Goal: Entertainment & Leisure: Consume media (video, audio)

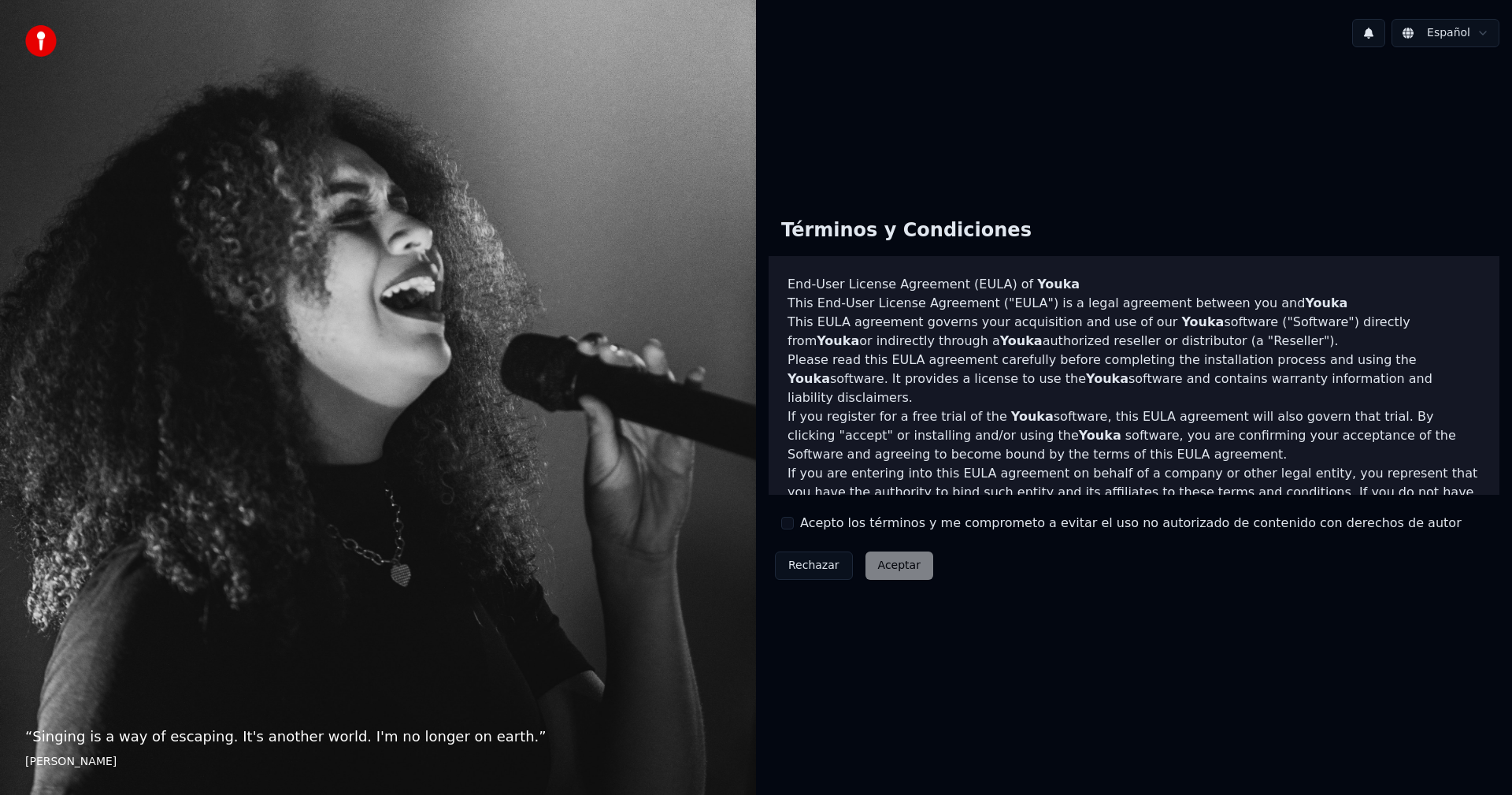
click at [792, 523] on button "Acepto los términos y me comprometo a evitar el uso no autorizado de contenido …" at bounding box center [787, 522] width 13 height 13
click at [908, 566] on button "Aceptar" at bounding box center [899, 566] width 68 height 28
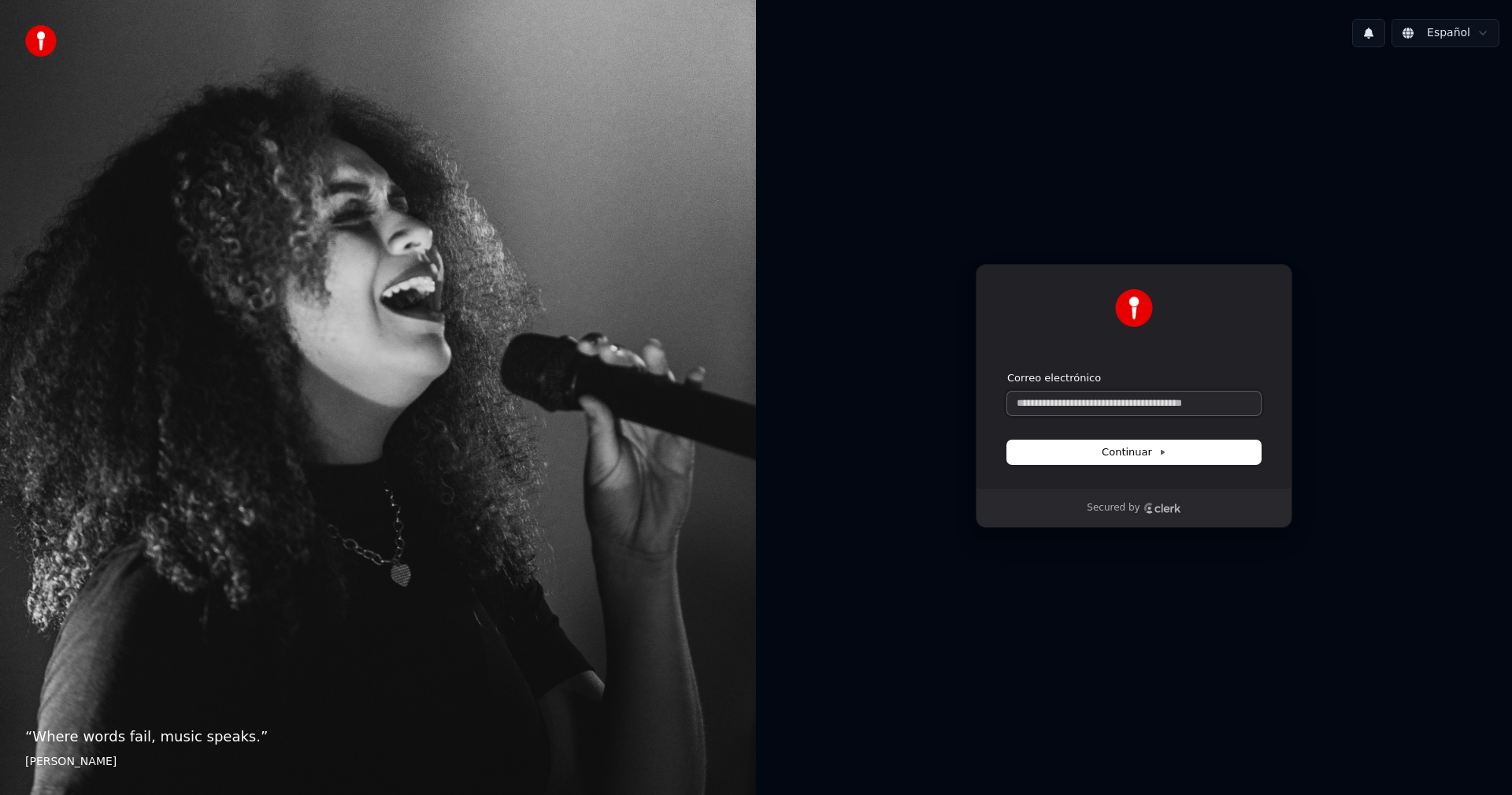
click at [1097, 402] on input "Correo electrónico" at bounding box center [1133, 403] width 253 height 23
click at [1199, 450] on button "Continuar" at bounding box center [1133, 452] width 253 height 23
type input "**********"
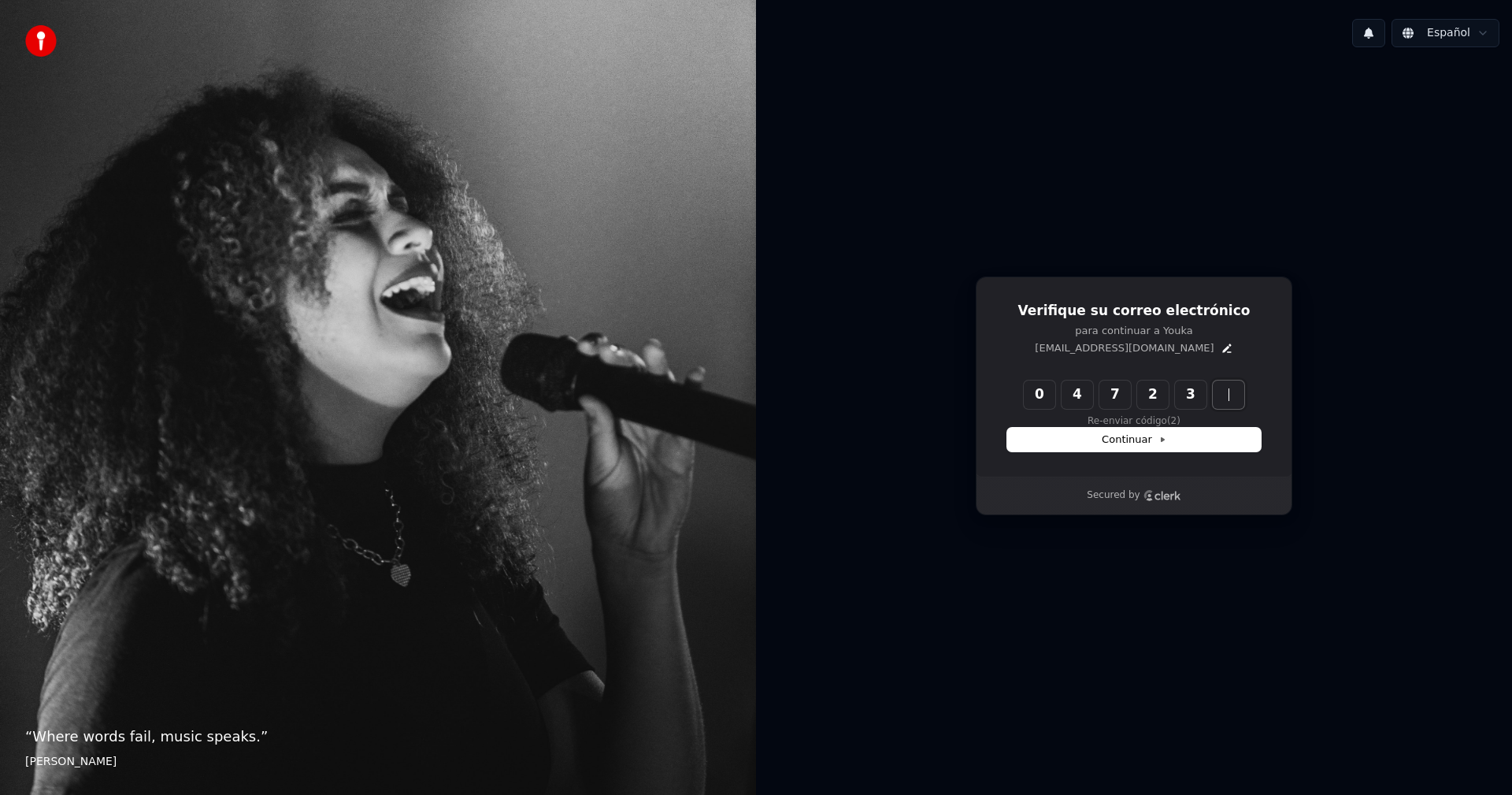
type input "******"
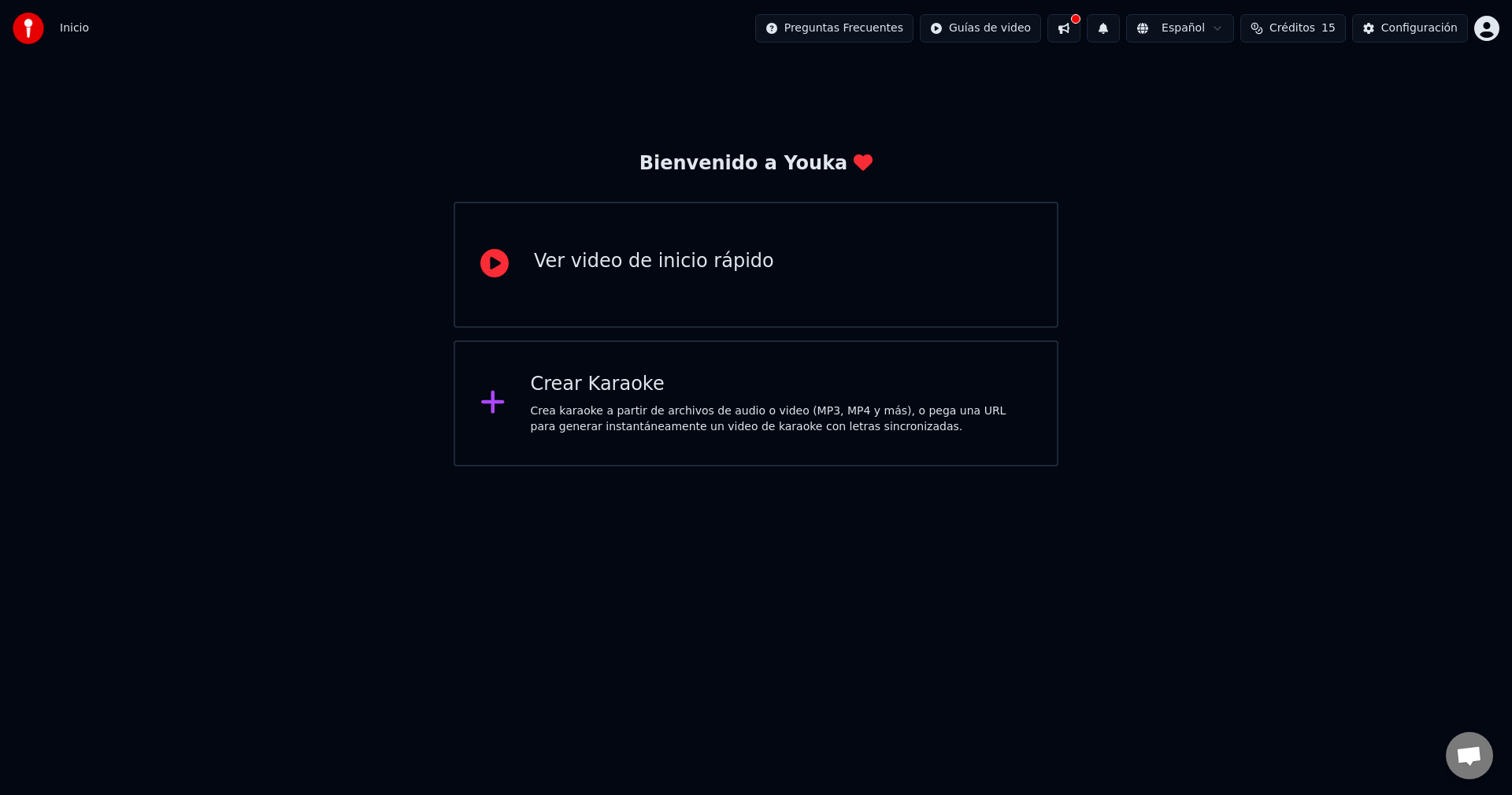
click at [517, 262] on div at bounding box center [501, 265] width 41 height 32
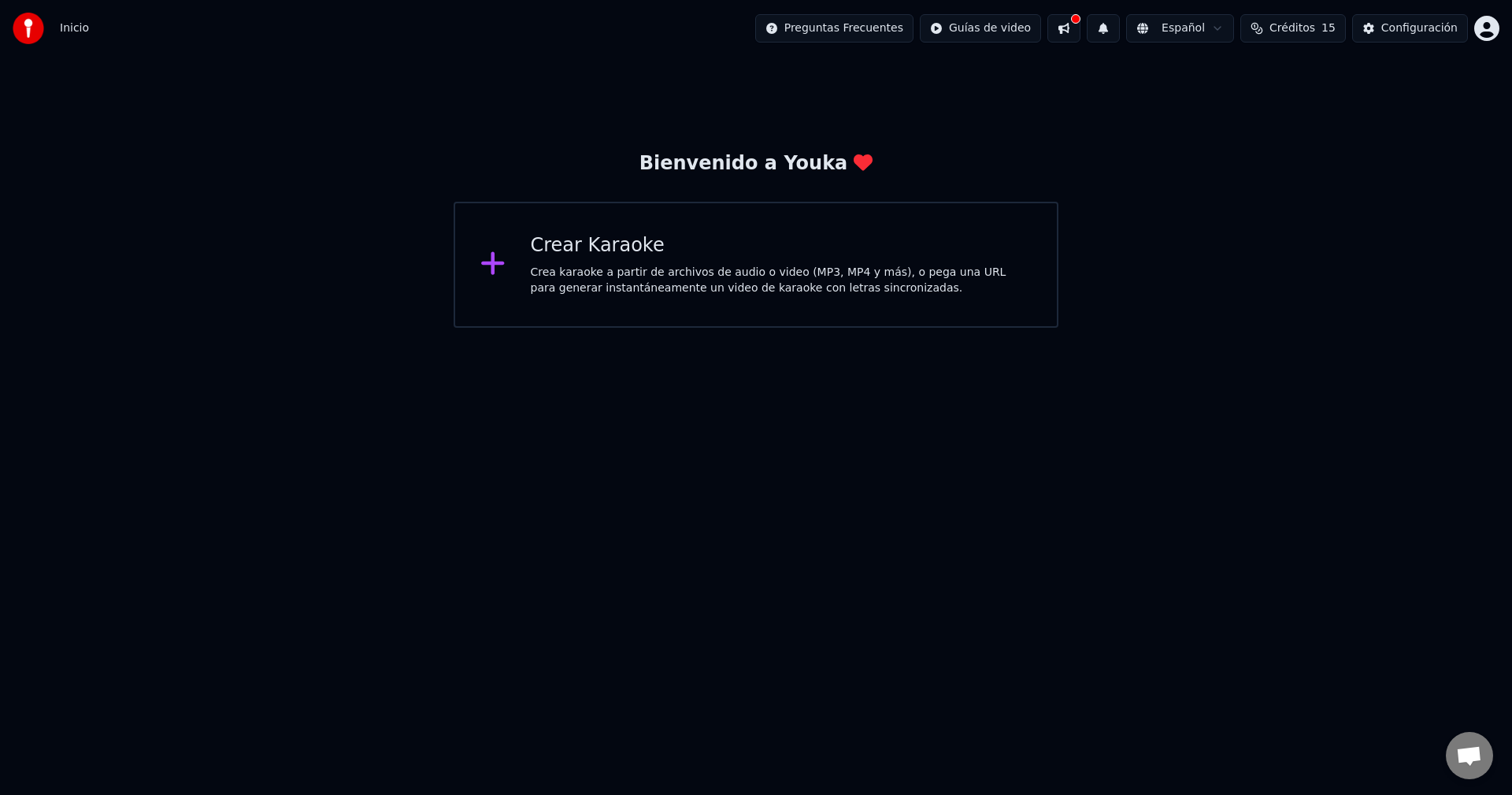
click at [535, 268] on div "Crea karaoke a partir de archivos de audio o video (MP3, MP4 y más), o pega una…" at bounding box center [781, 281] width 501 height 32
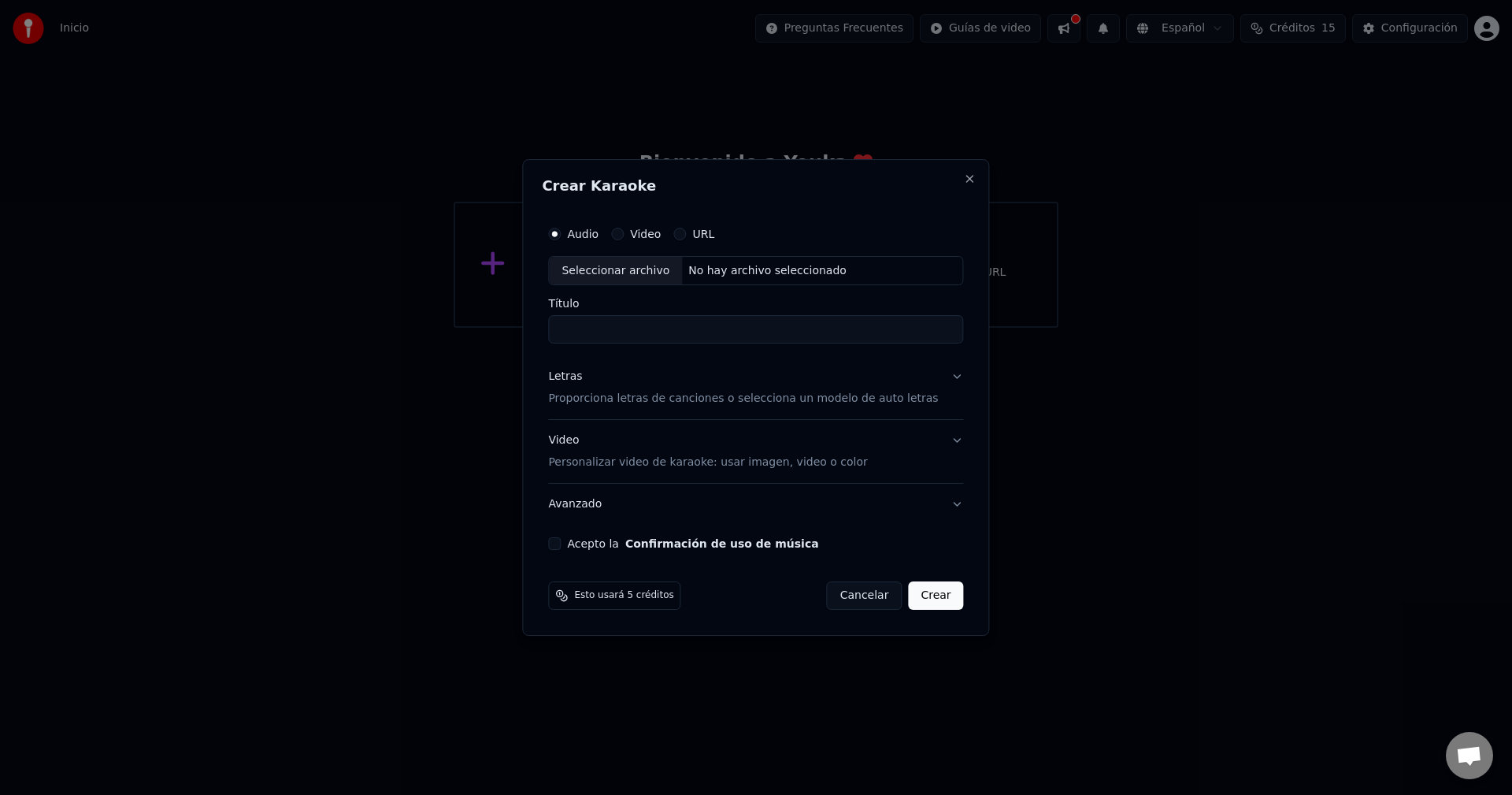
click at [686, 234] on button "URL" at bounding box center [680, 233] width 13 height 13
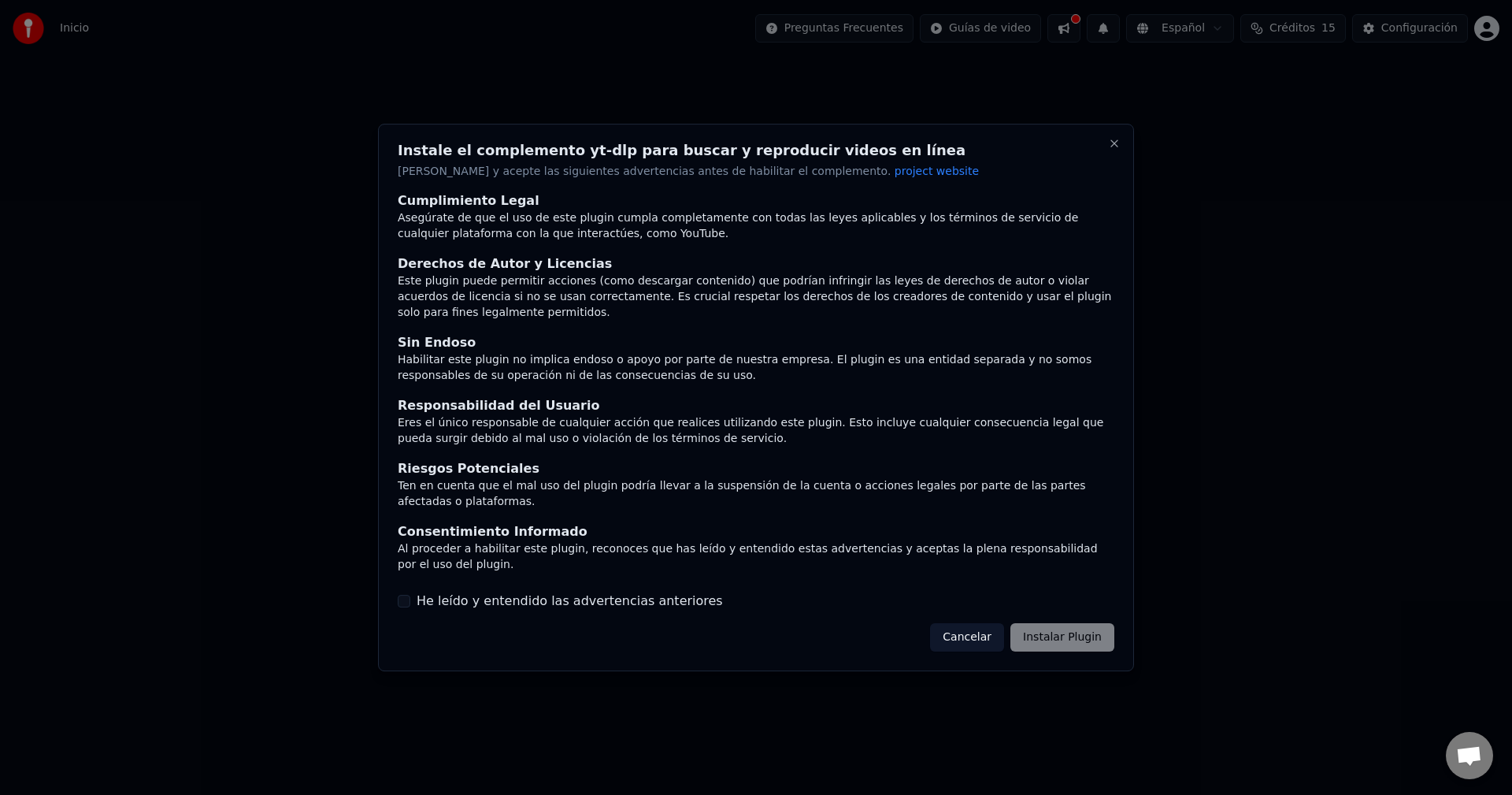
click at [1063, 624] on div "Cancelar Instalar Plugin" at bounding box center [1022, 637] width 184 height 28
click at [400, 594] on button "He leído y entendido las advertencias anteriores" at bounding box center [404, 600] width 13 height 13
click at [1068, 623] on button "Instalar Plugin" at bounding box center [1062, 637] width 104 height 28
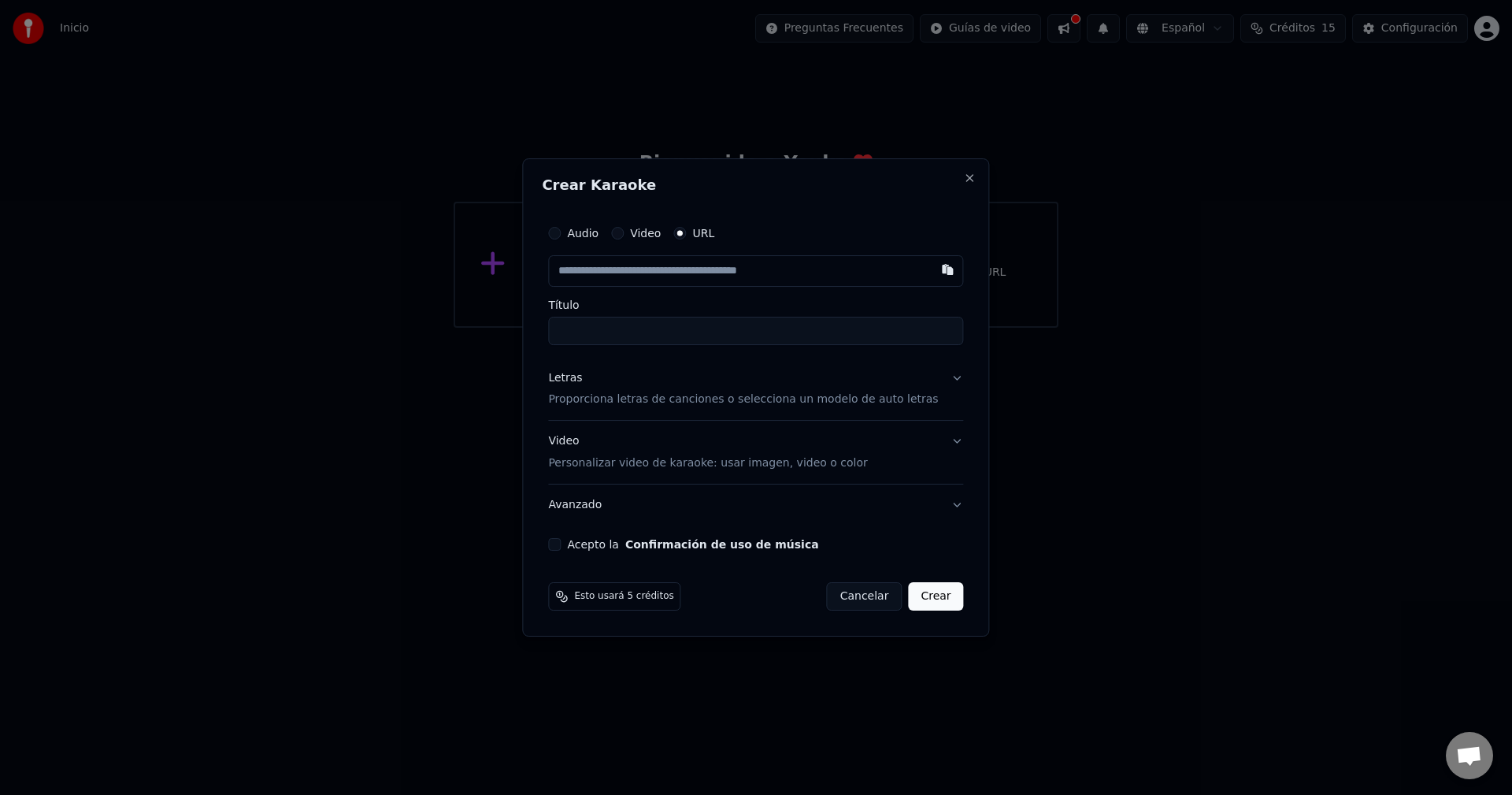
click at [720, 270] on input "text" at bounding box center [756, 271] width 415 height 32
click at [933, 266] on button "button" at bounding box center [949, 269] width 32 height 28
click at [781, 272] on input "text" at bounding box center [756, 271] width 415 height 32
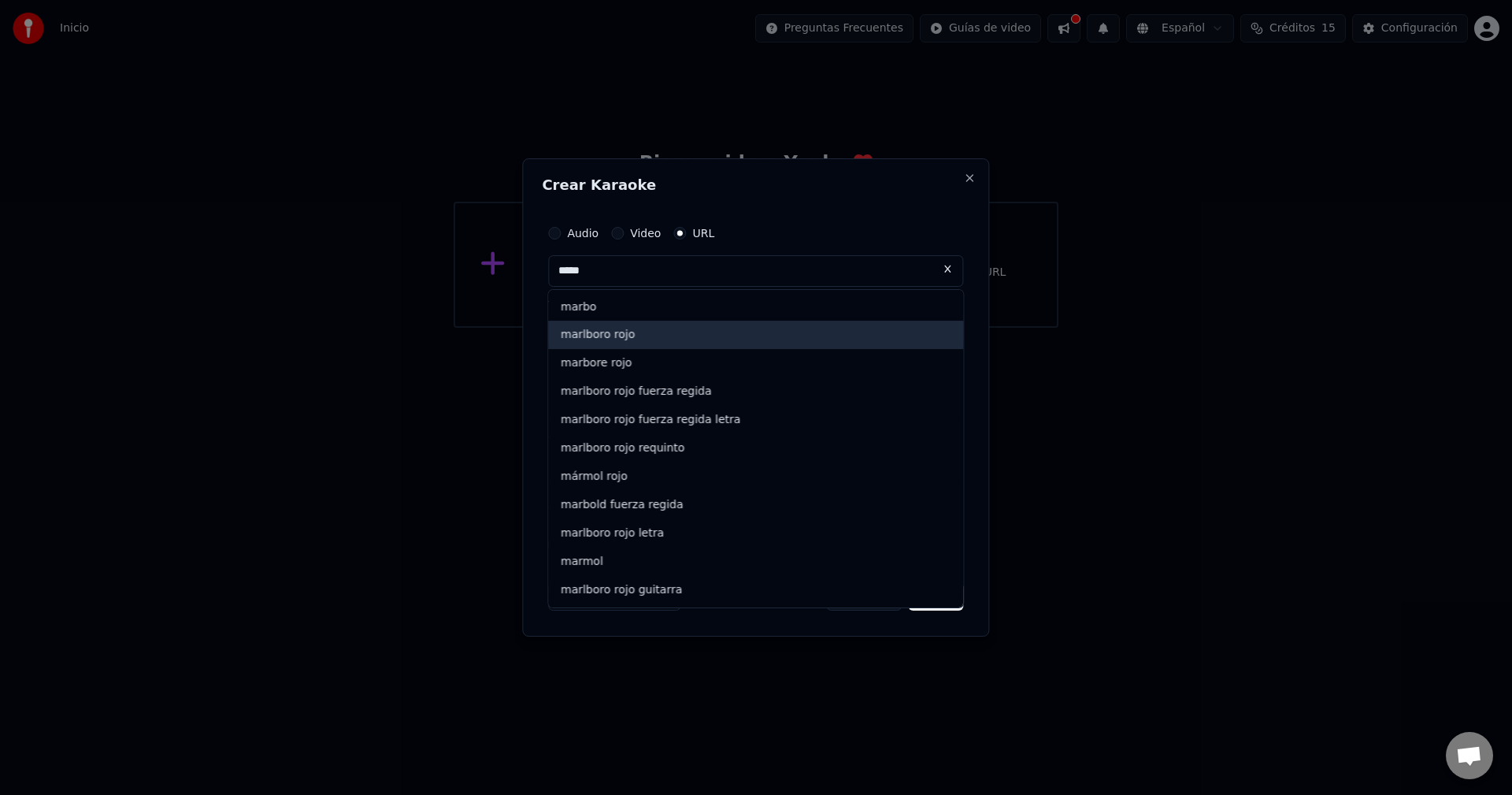
click at [743, 342] on div "marlboro rojo" at bounding box center [756, 335] width 415 height 28
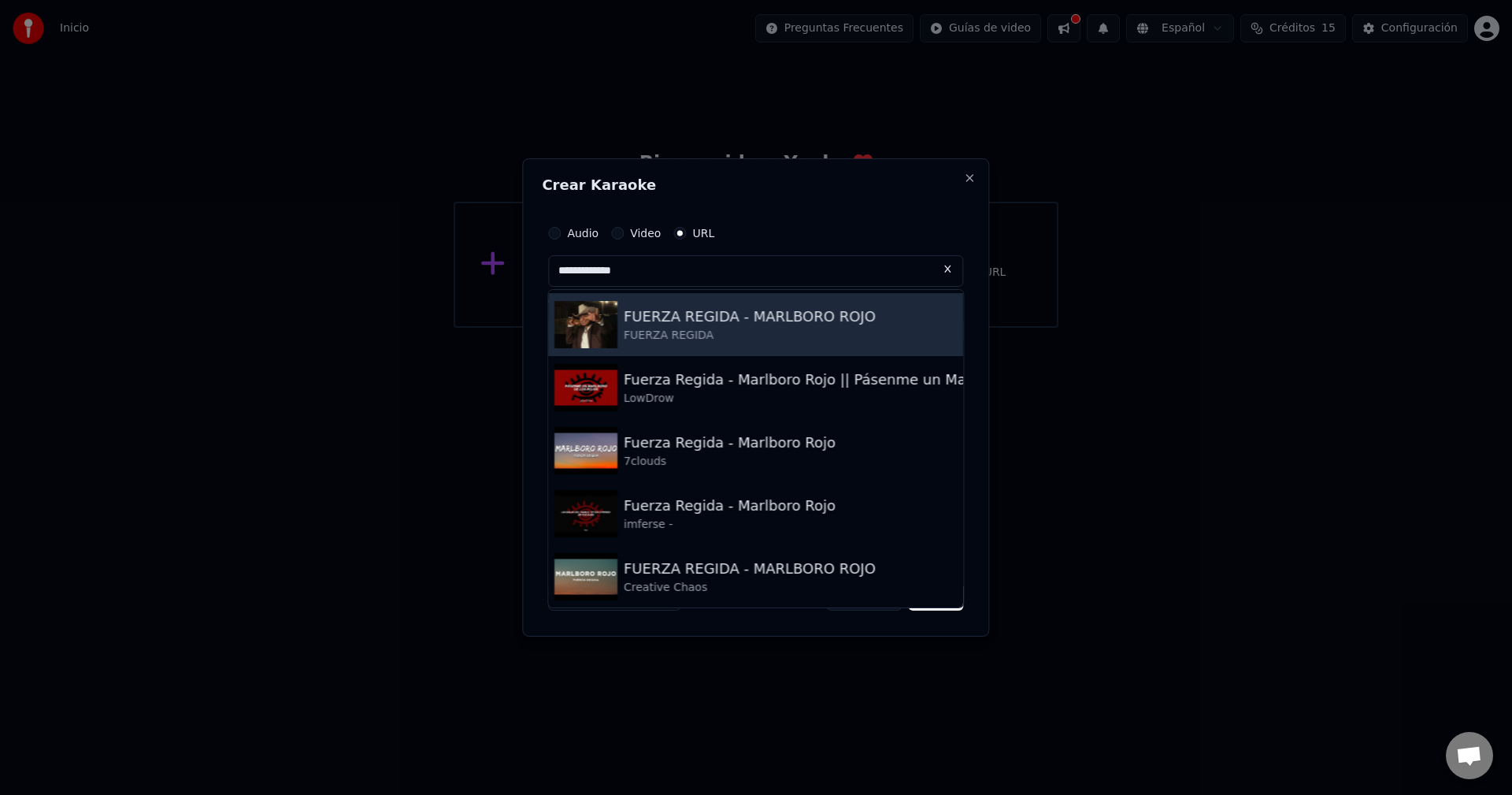
click at [742, 347] on div "FUERZA REGIDA - MARLBORO ROJO FUERZA REGIDA" at bounding box center [756, 324] width 415 height 63
type input "**********"
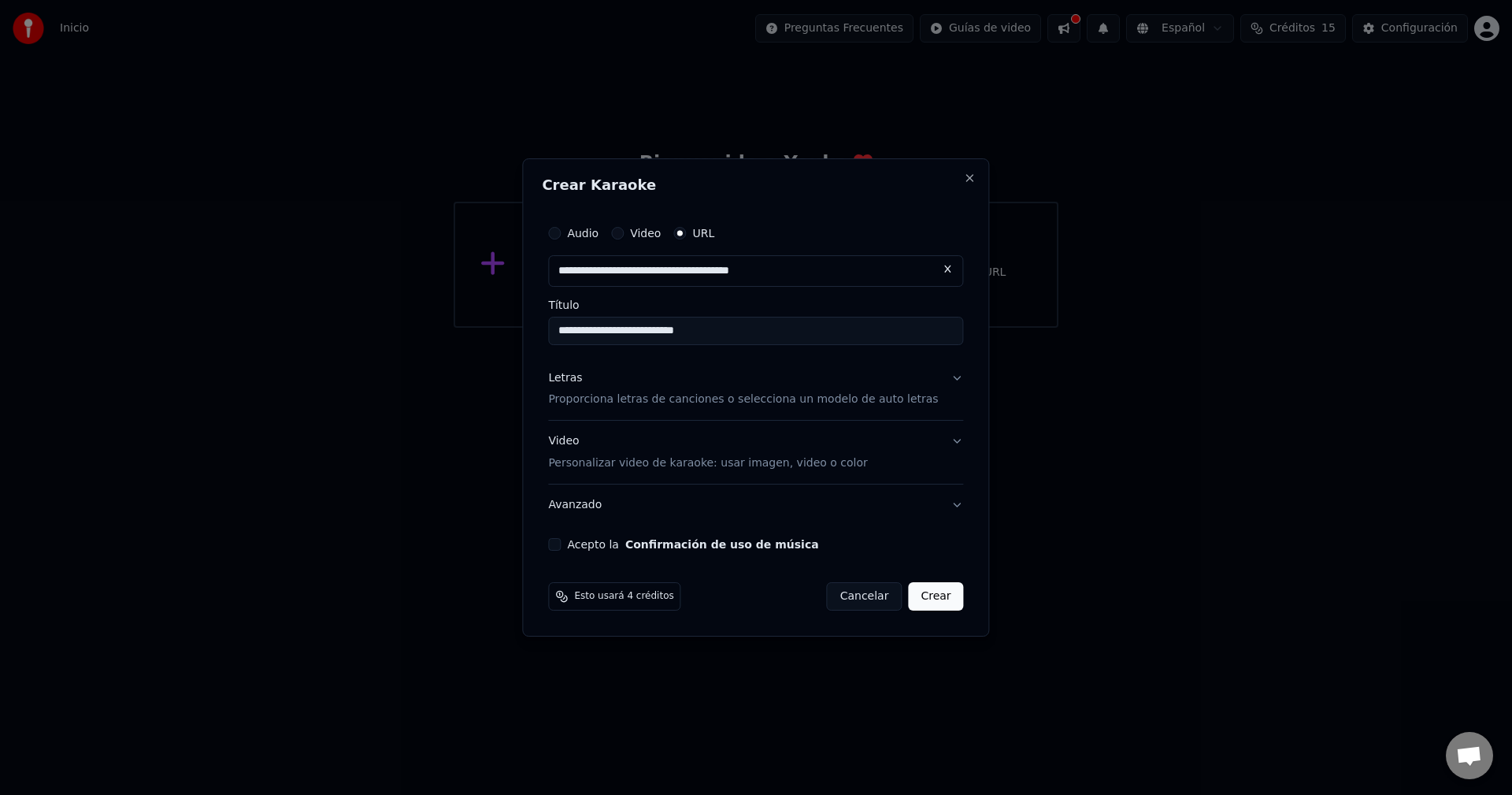
click at [941, 373] on button "Letras Proporciona letras de canciones o selecciona un modelo de auto letras" at bounding box center [756, 389] width 415 height 63
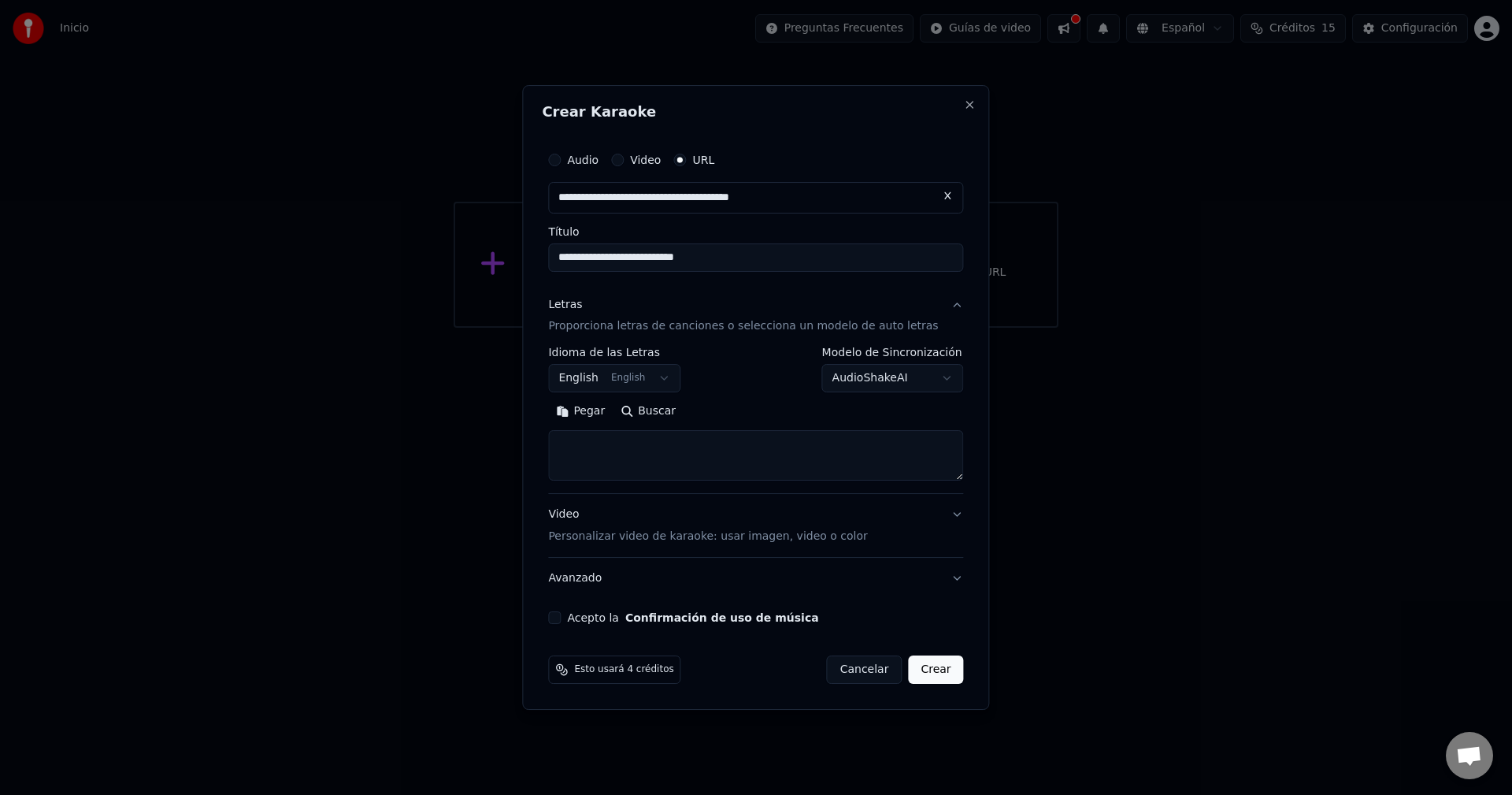
click at [675, 379] on button "English English" at bounding box center [614, 379] width 132 height 28
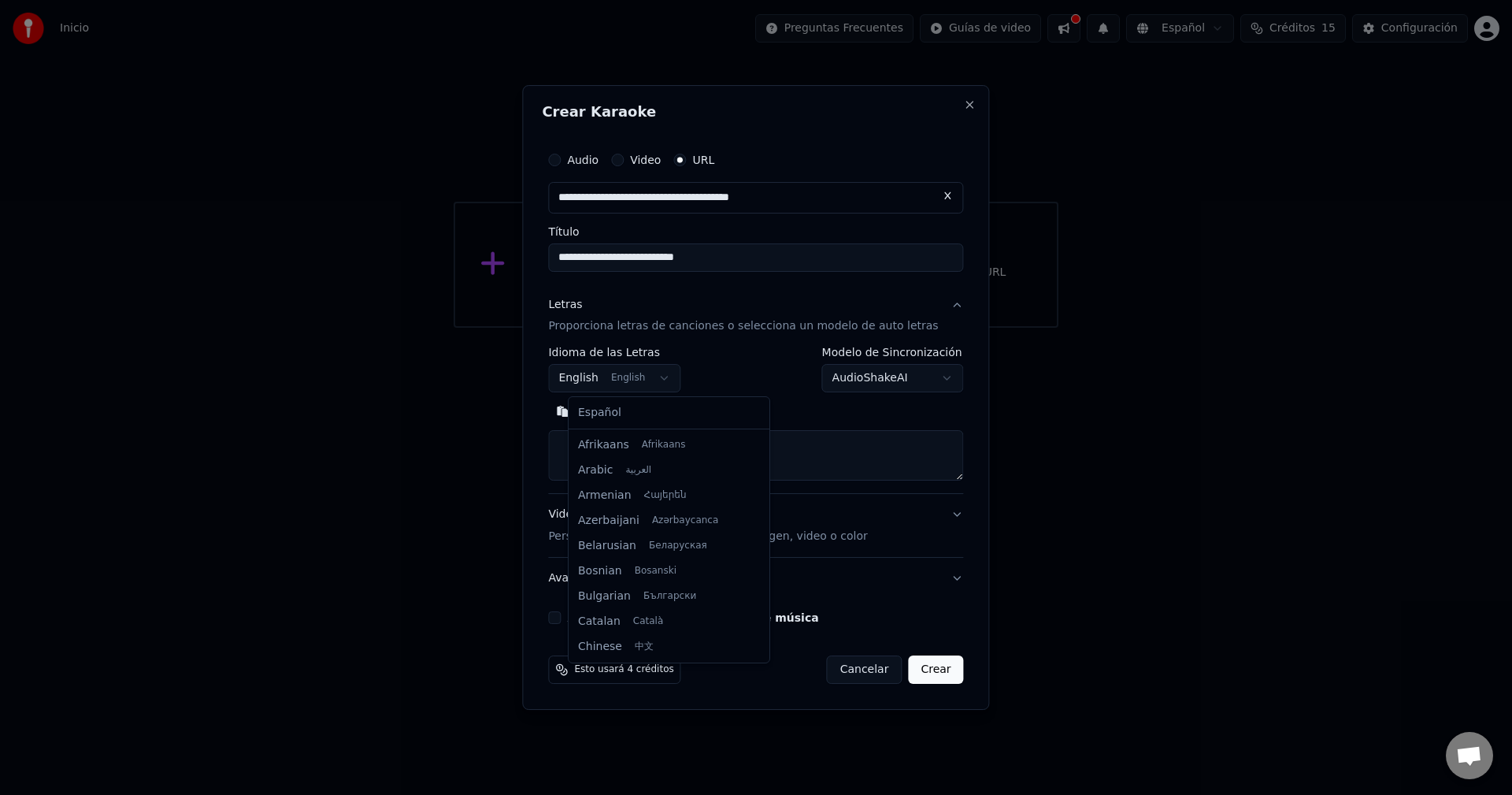
scroll to position [126, 0]
select select "**"
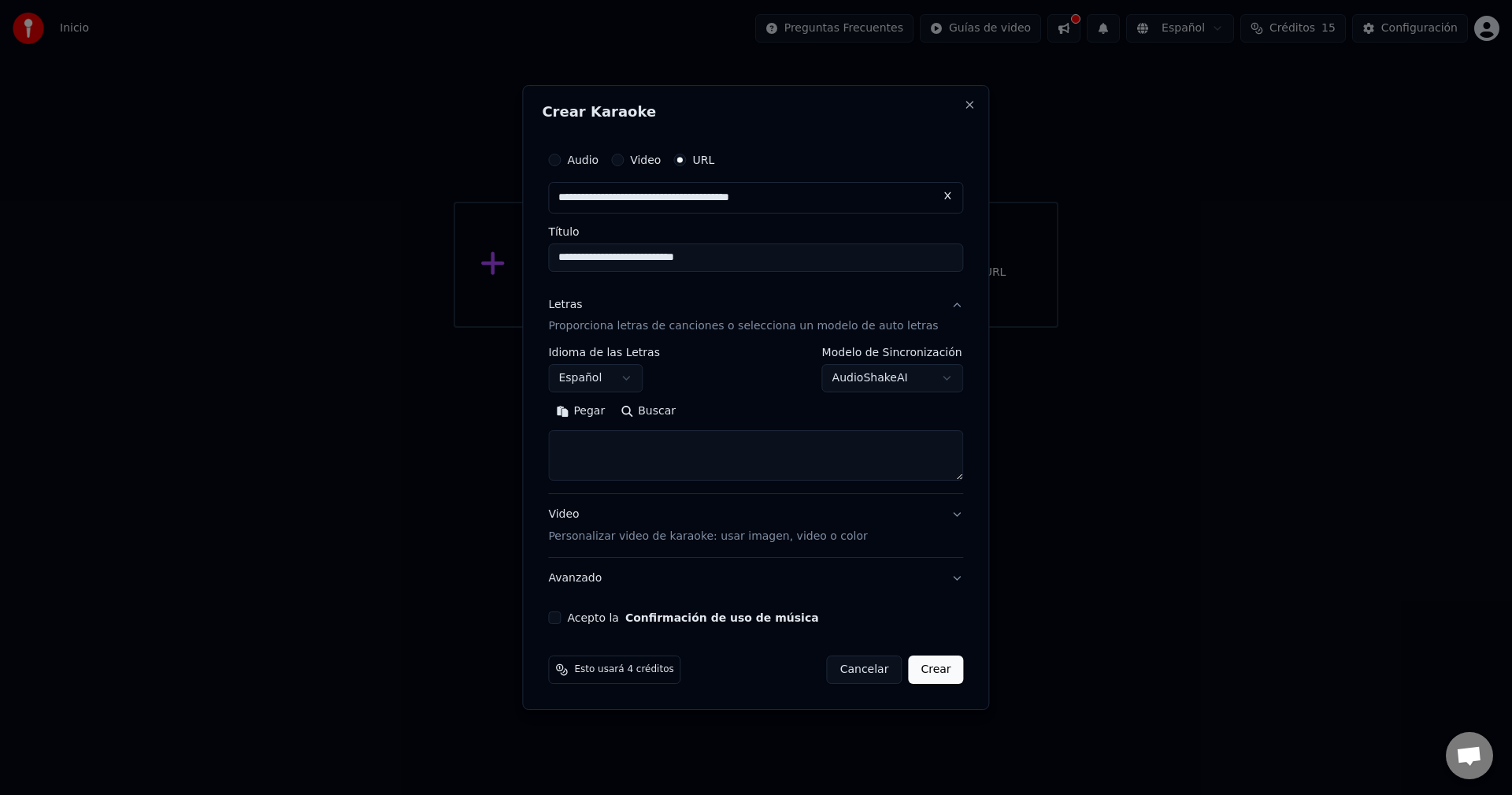
click at [664, 410] on button "Buscar" at bounding box center [648, 412] width 71 height 25
type textarea "**********"
click at [561, 612] on button "Acepto la Confirmación de uso de música" at bounding box center [554, 617] width 13 height 13
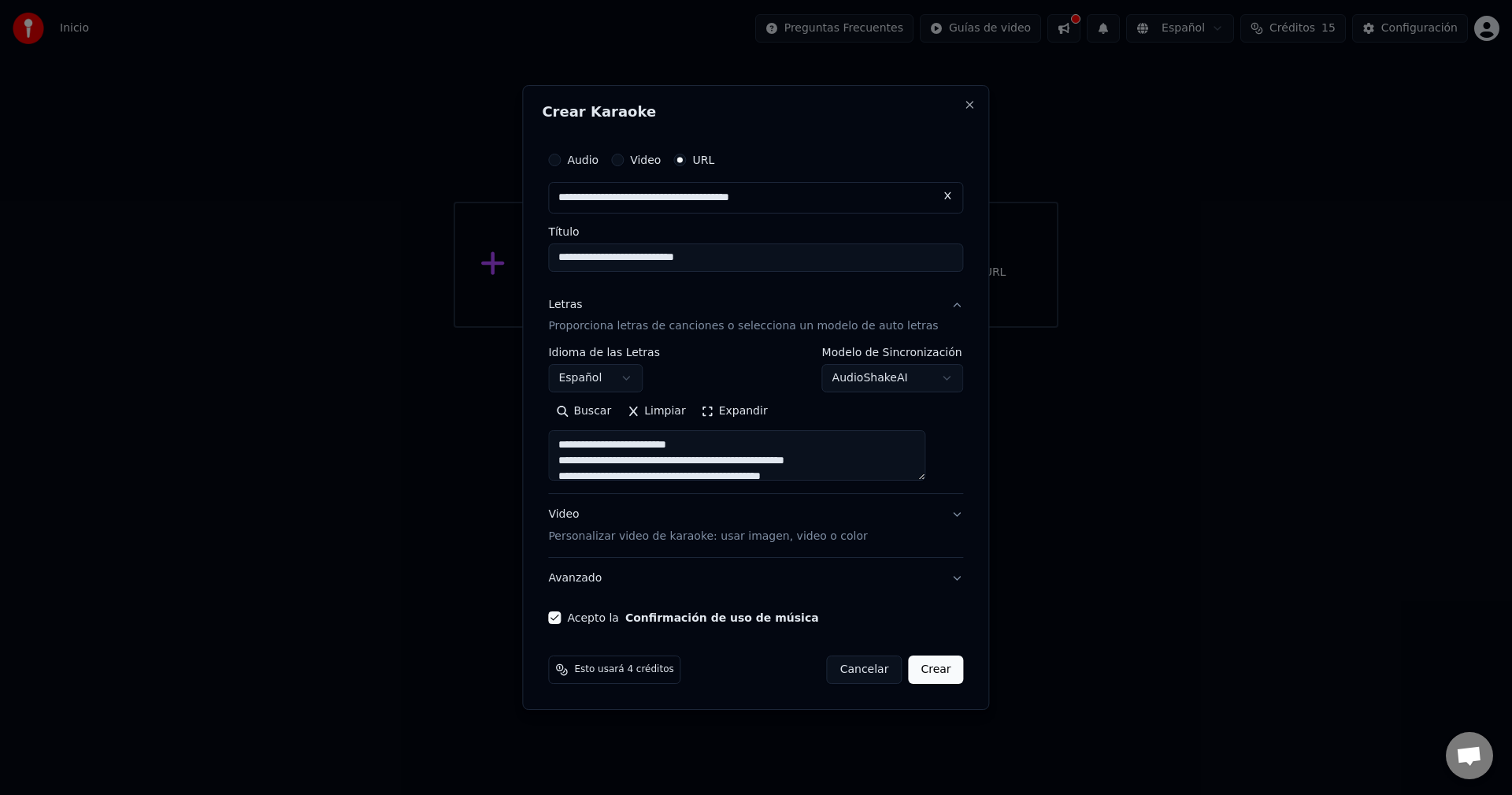
click at [930, 663] on button "Crear" at bounding box center [935, 670] width 55 height 28
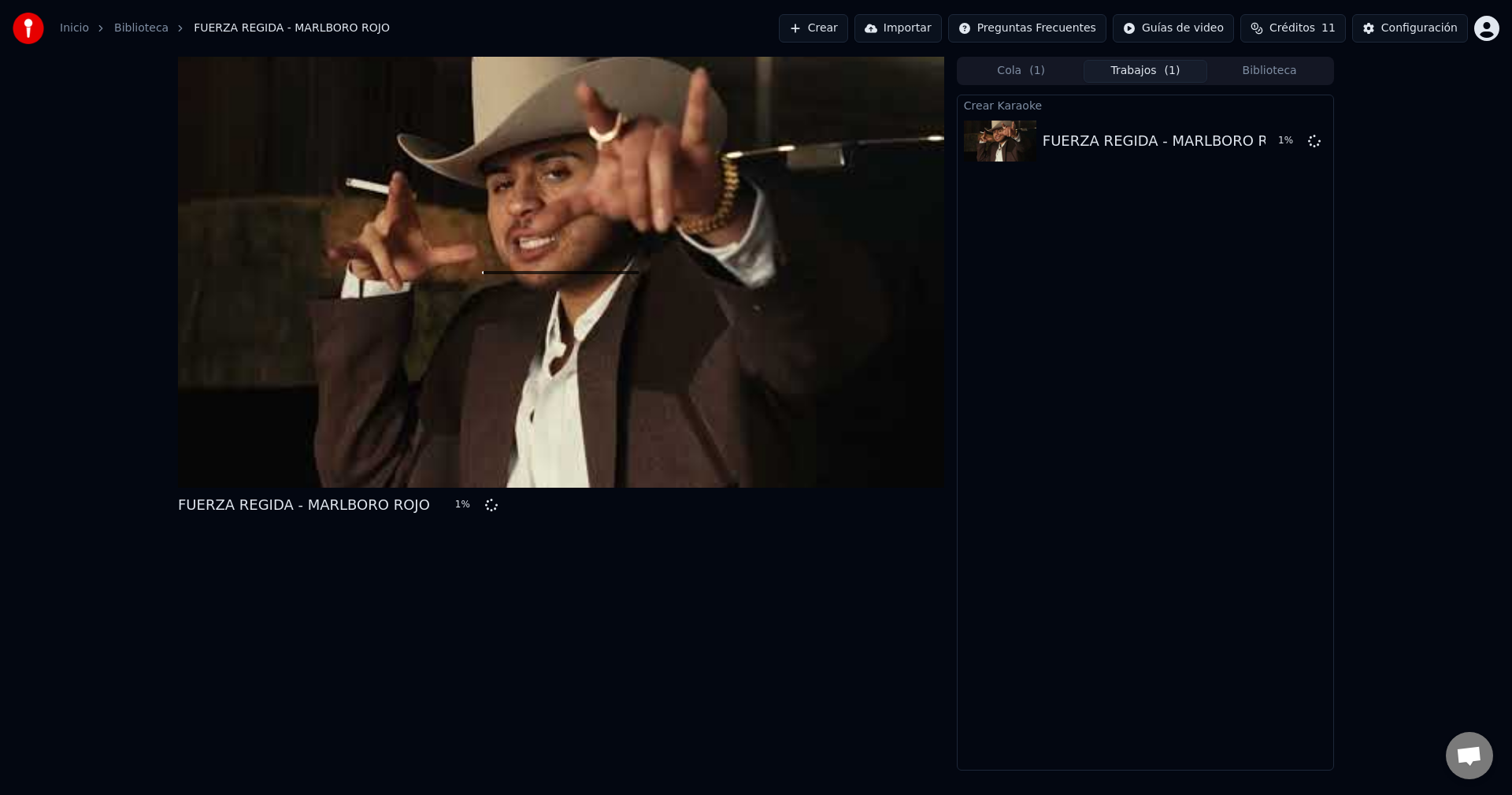
click at [1310, 27] on span "Créditos" at bounding box center [1292, 28] width 46 height 16
click at [1479, 75] on div "FUERZA REGIDA - MARLBORO ROJO 5 % Cola ( 1 ) Trabajos ( 1 ) Biblioteca Crear Ka…" at bounding box center [756, 414] width 1512 height 714
click at [1263, 171] on div "Crear Karaoke FUERZA REGIDA - MARLBORO ROJO 15 %" at bounding box center [1145, 432] width 377 height 675
click at [1187, 137] on div "FUERZA REGIDA - MARLBORO ROJO" at bounding box center [1169, 140] width 252 height 22
click at [1291, 68] on button "Biblioteca" at bounding box center [1269, 71] width 125 height 23
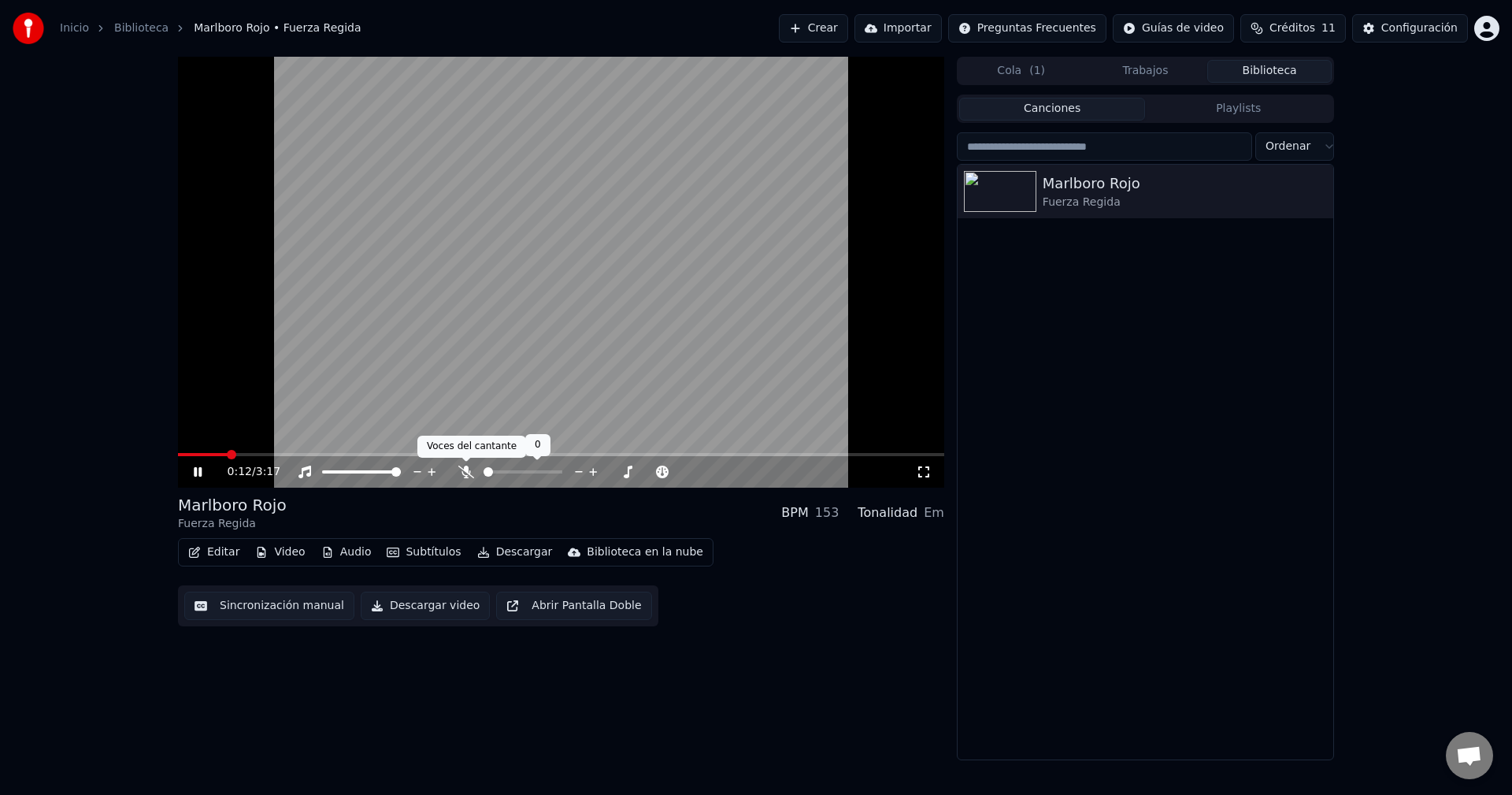
click at [465, 471] on icon at bounding box center [466, 471] width 16 height 13
drag, startPoint x: 570, startPoint y: 485, endPoint x: 588, endPoint y: 480, distance: 18.7
click at [568, 487] on div "0:12 / 3:17" at bounding box center [561, 472] width 766 height 32
click at [466, 474] on icon at bounding box center [466, 471] width 8 height 13
click at [585, 471] on span at bounding box center [580, 471] width 9 height 9
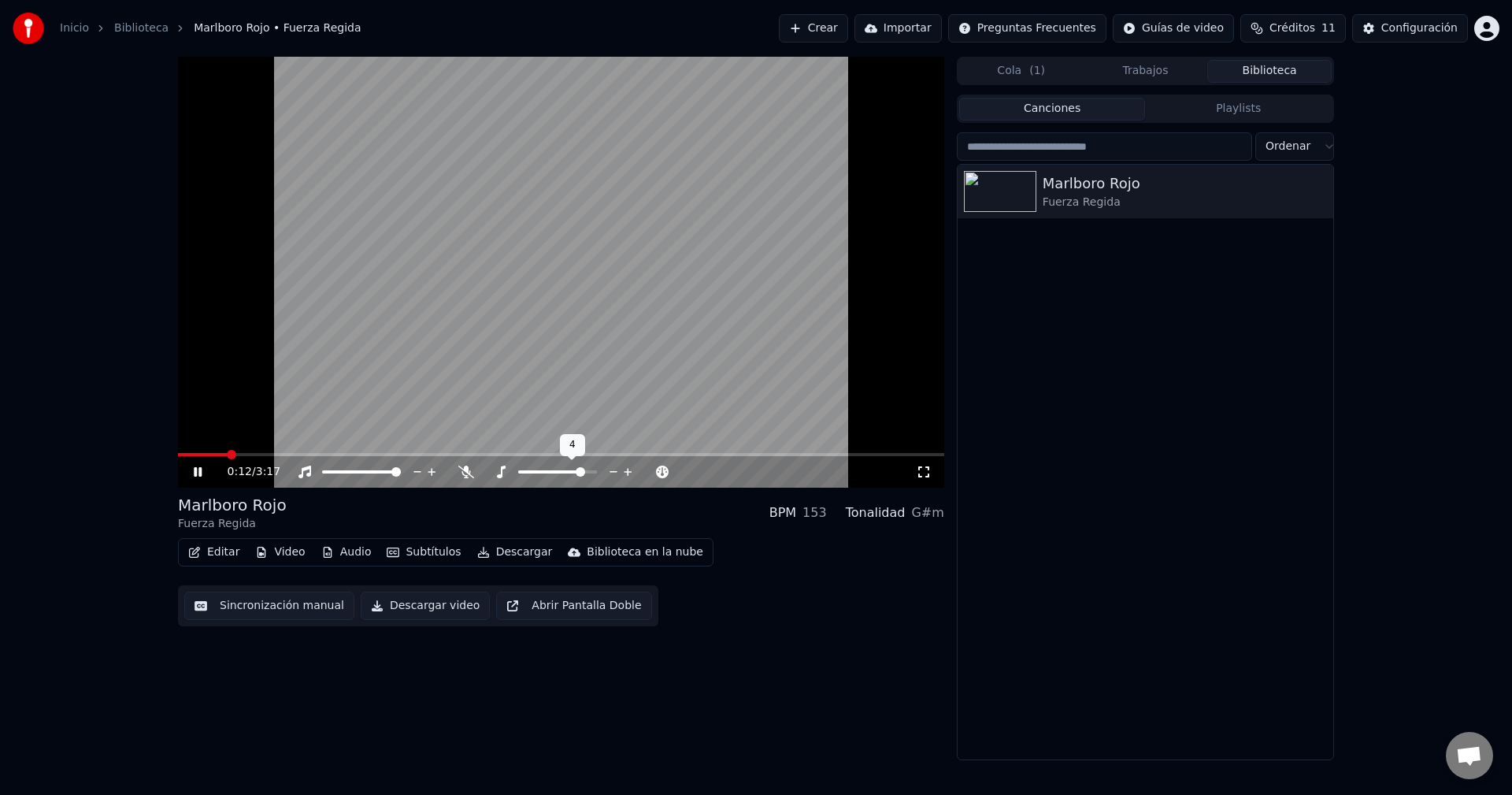
click at [554, 469] on div at bounding box center [573, 471] width 127 height 16
click at [559, 471] on span at bounding box center [557, 471] width 9 height 9
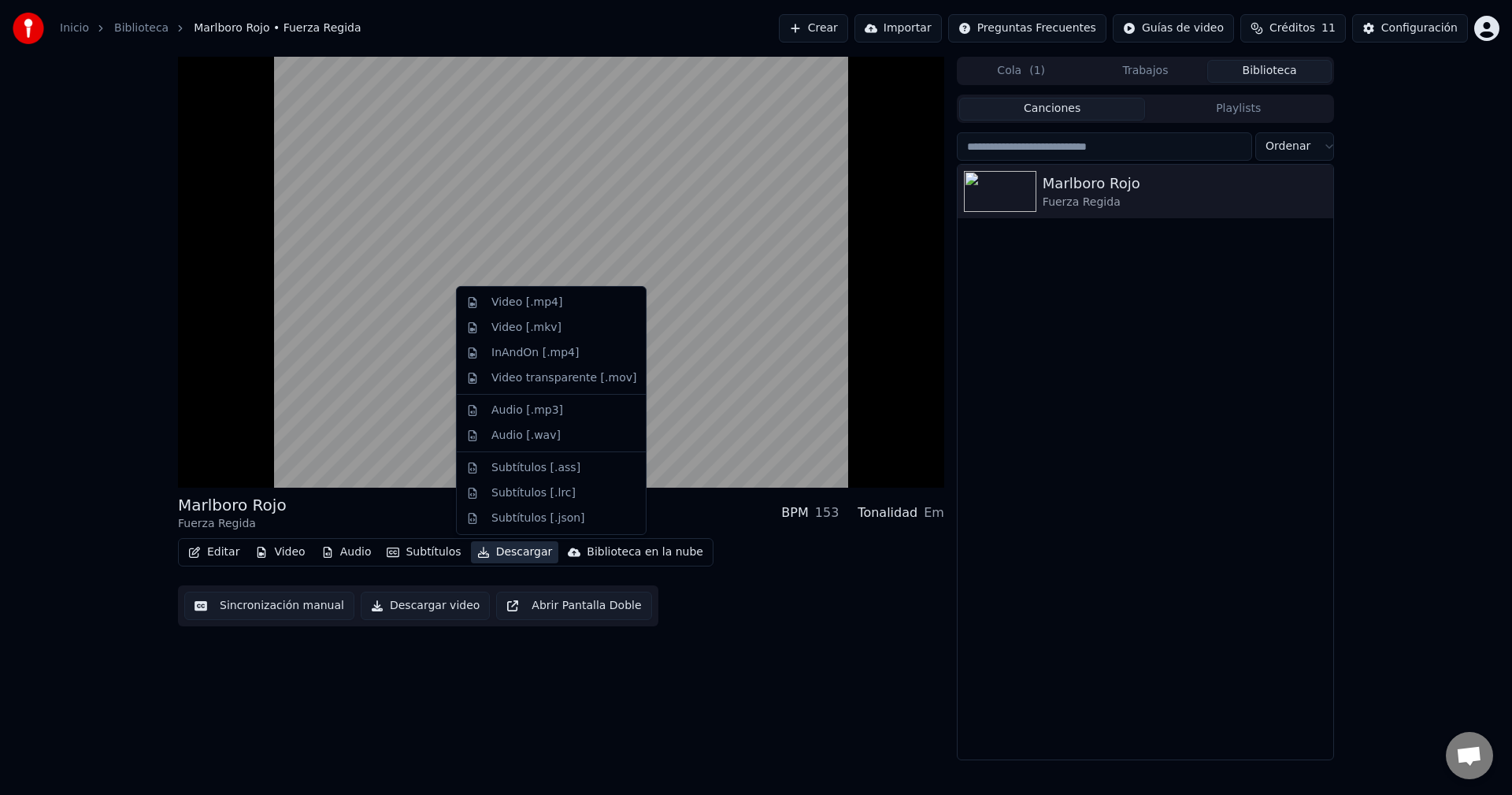
click at [501, 553] on button "Descargar" at bounding box center [515, 552] width 89 height 22
click at [543, 302] on div "Video [.mp4]" at bounding box center [527, 302] width 71 height 16
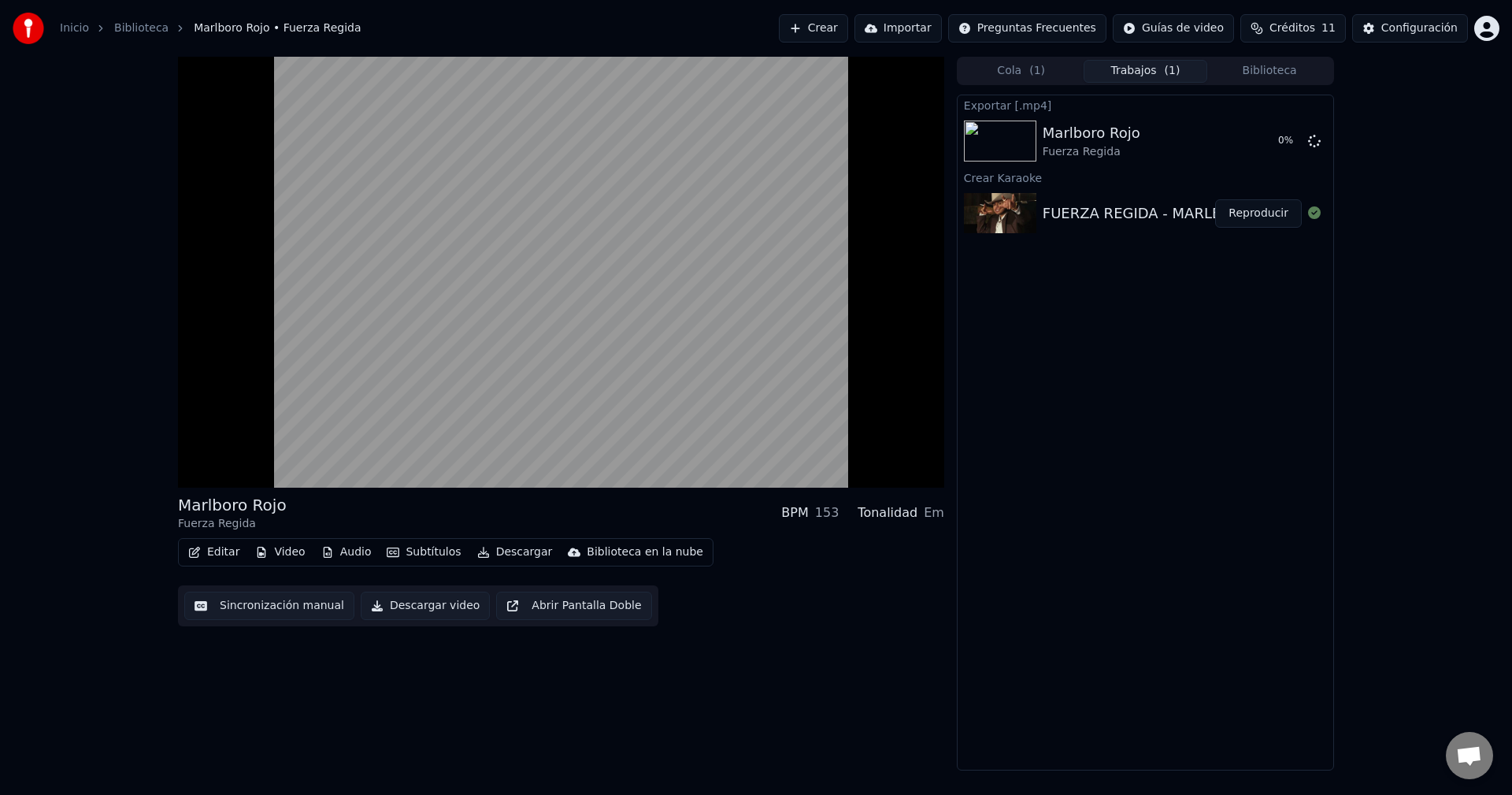
click at [1266, 212] on button "Reproducir" at bounding box center [1259, 213] width 87 height 28
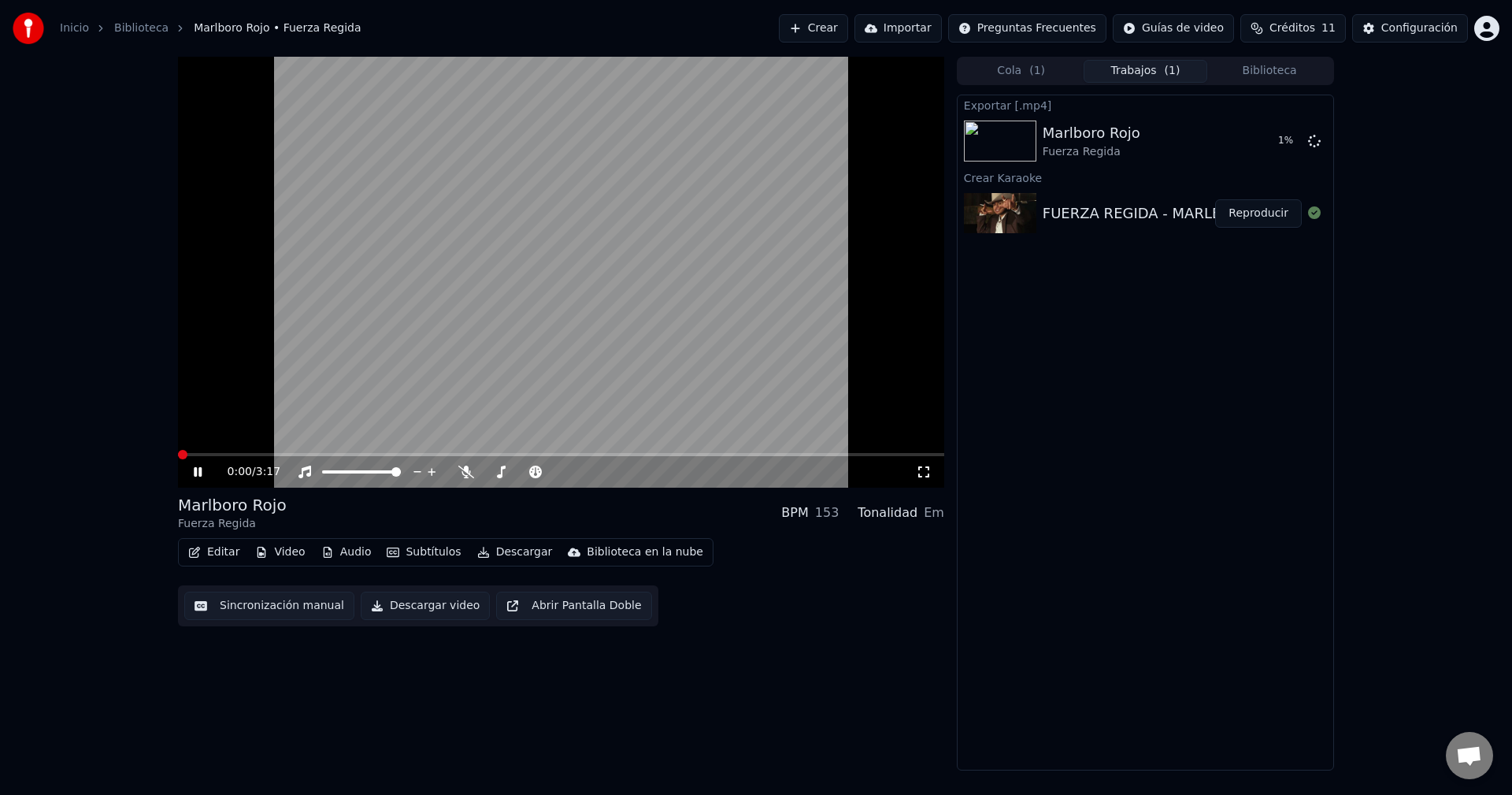
click at [427, 547] on button "Subtítulos" at bounding box center [424, 552] width 87 height 22
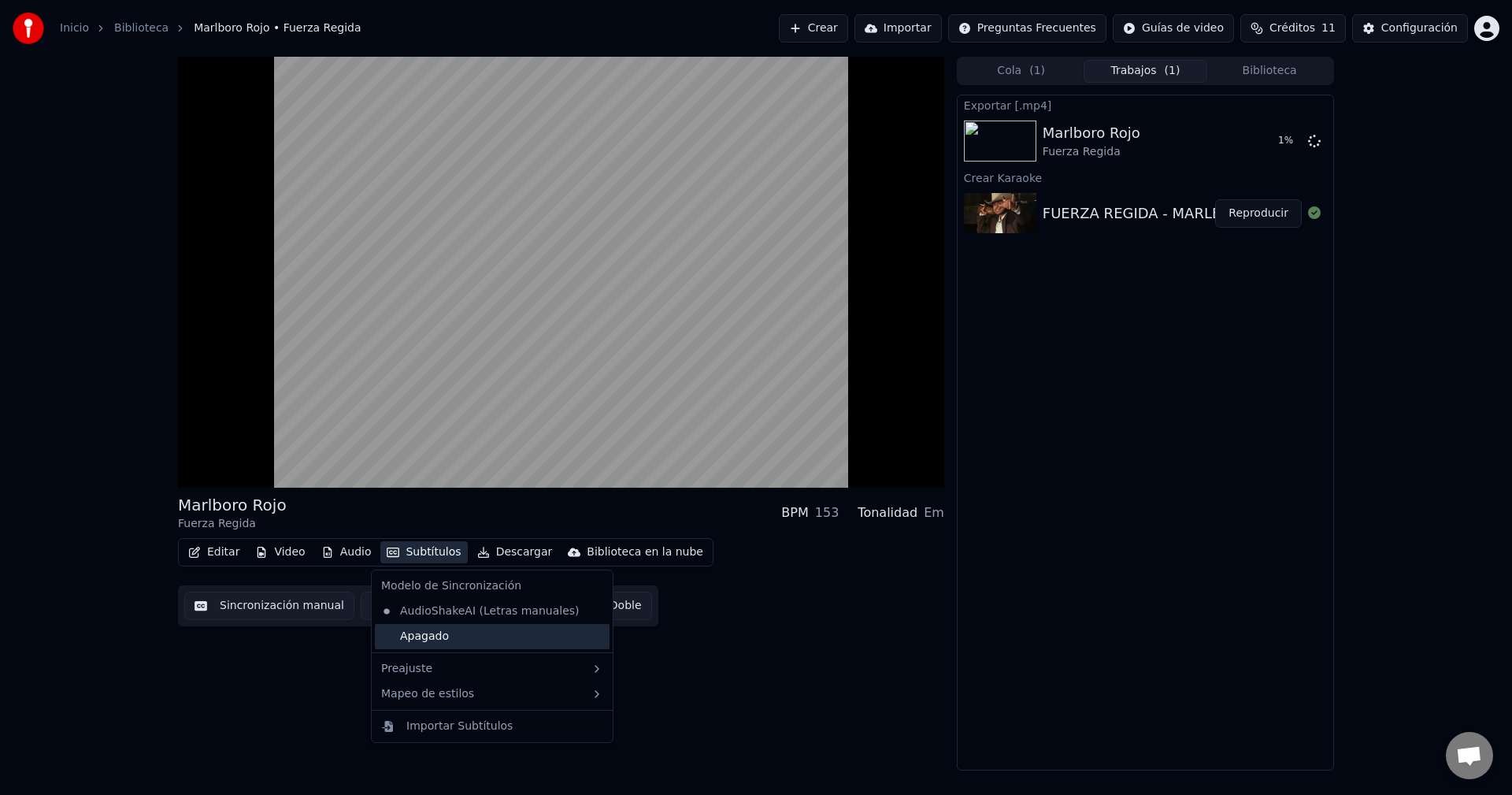
click at [465, 639] on div "Apagado" at bounding box center [492, 636] width 235 height 25
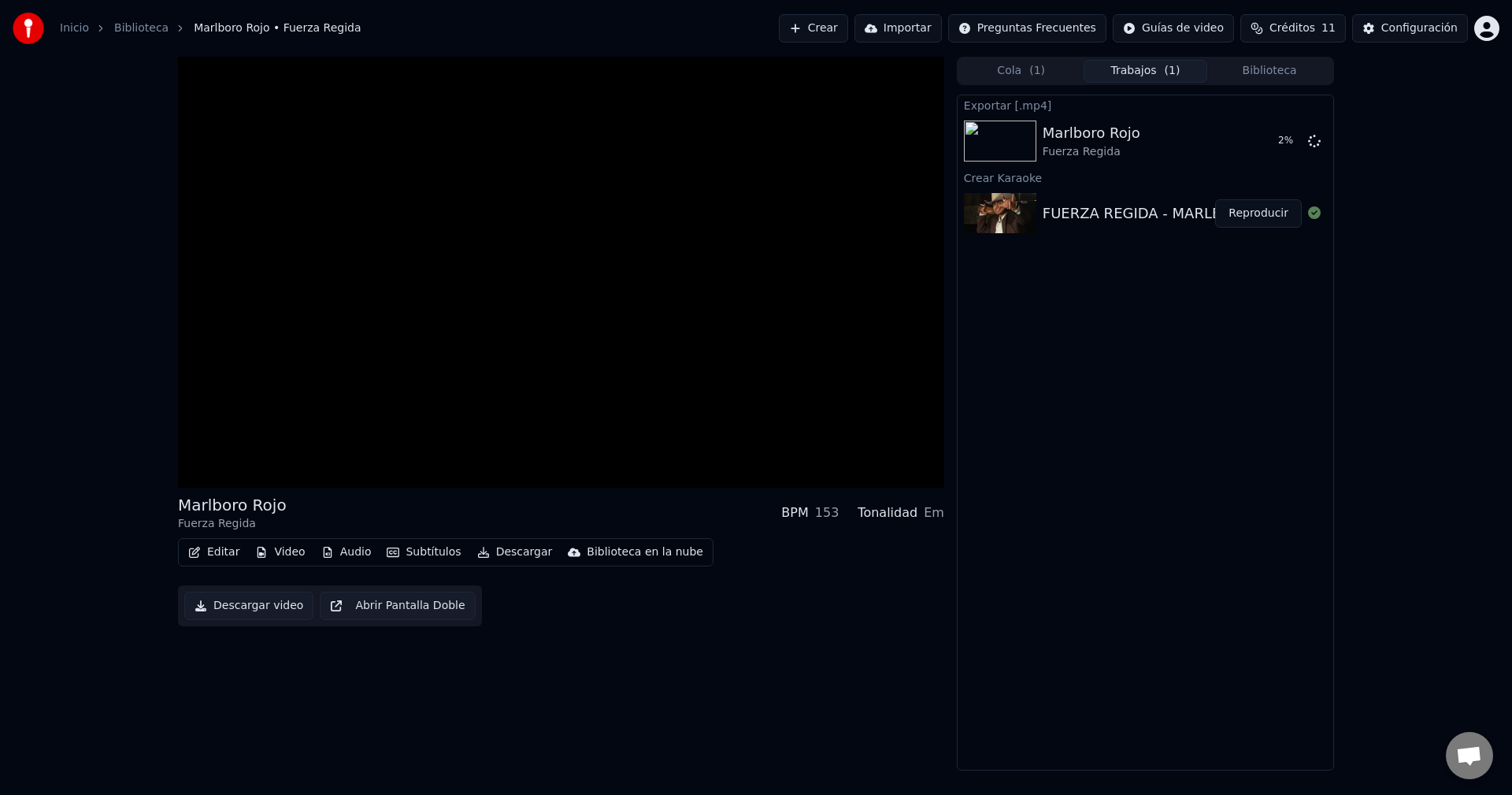
click at [422, 553] on button "Subtítulos" at bounding box center [424, 552] width 87 height 22
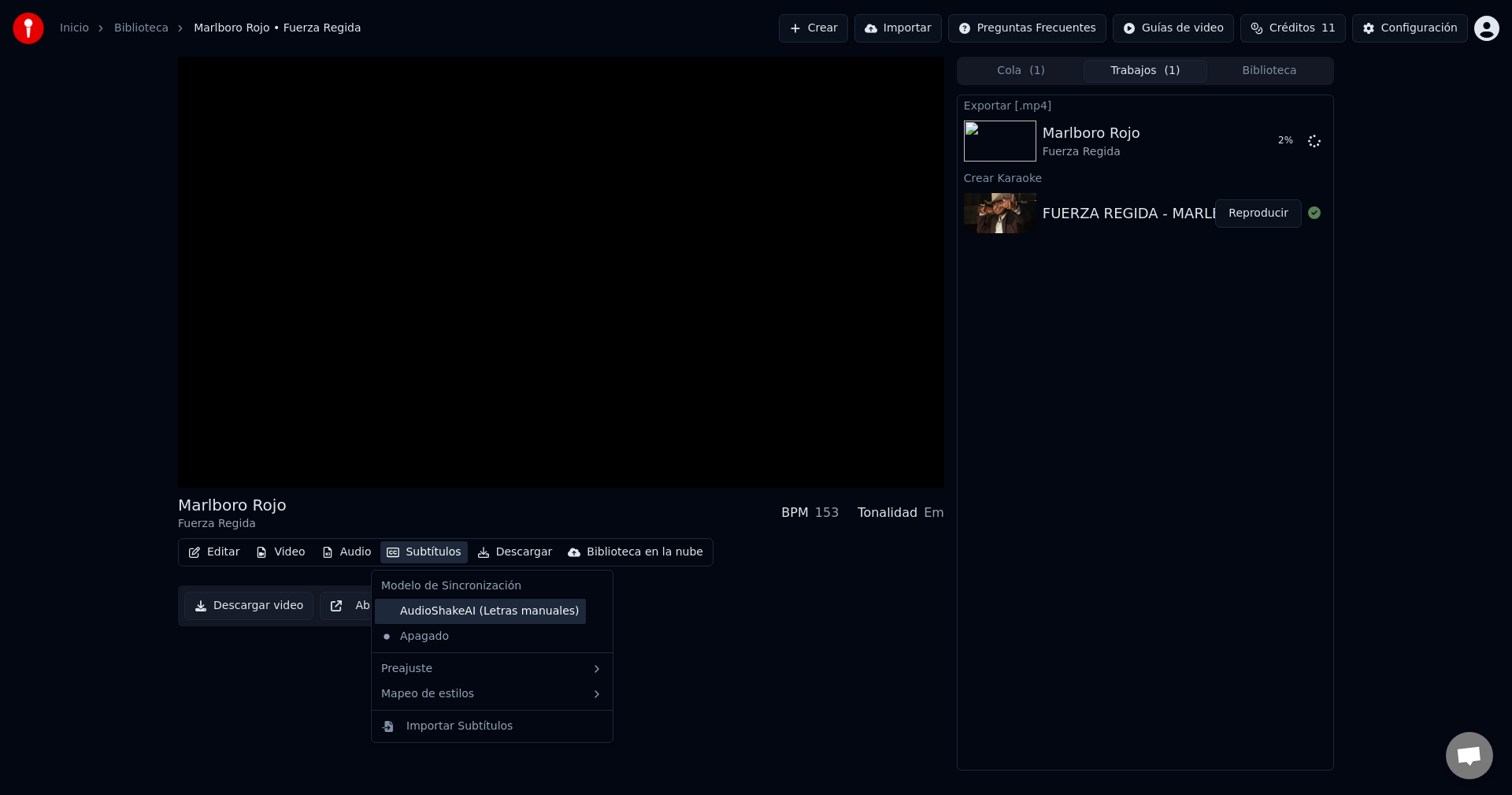
click at [470, 610] on div "AudioShakeAI (Letras manuales)" at bounding box center [481, 611] width 211 height 25
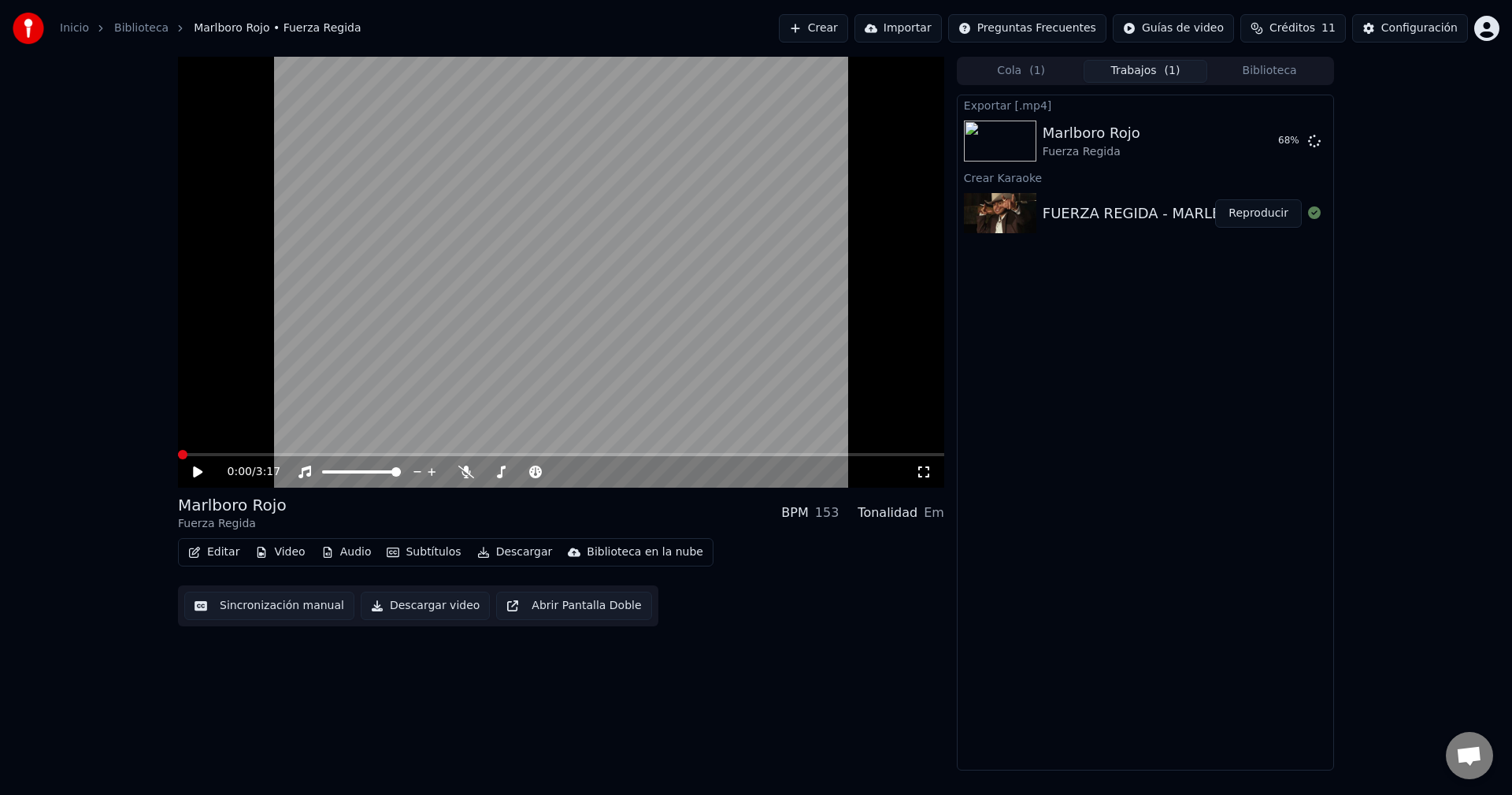
click at [1263, 211] on button "Reproducir" at bounding box center [1259, 213] width 87 height 28
click at [587, 603] on button "Abrir Pantalla Doble" at bounding box center [574, 606] width 155 height 28
click at [464, 346] on video at bounding box center [561, 272] width 766 height 431
click at [465, 345] on video at bounding box center [561, 272] width 766 height 431
click at [810, 339] on video at bounding box center [561, 272] width 766 height 431
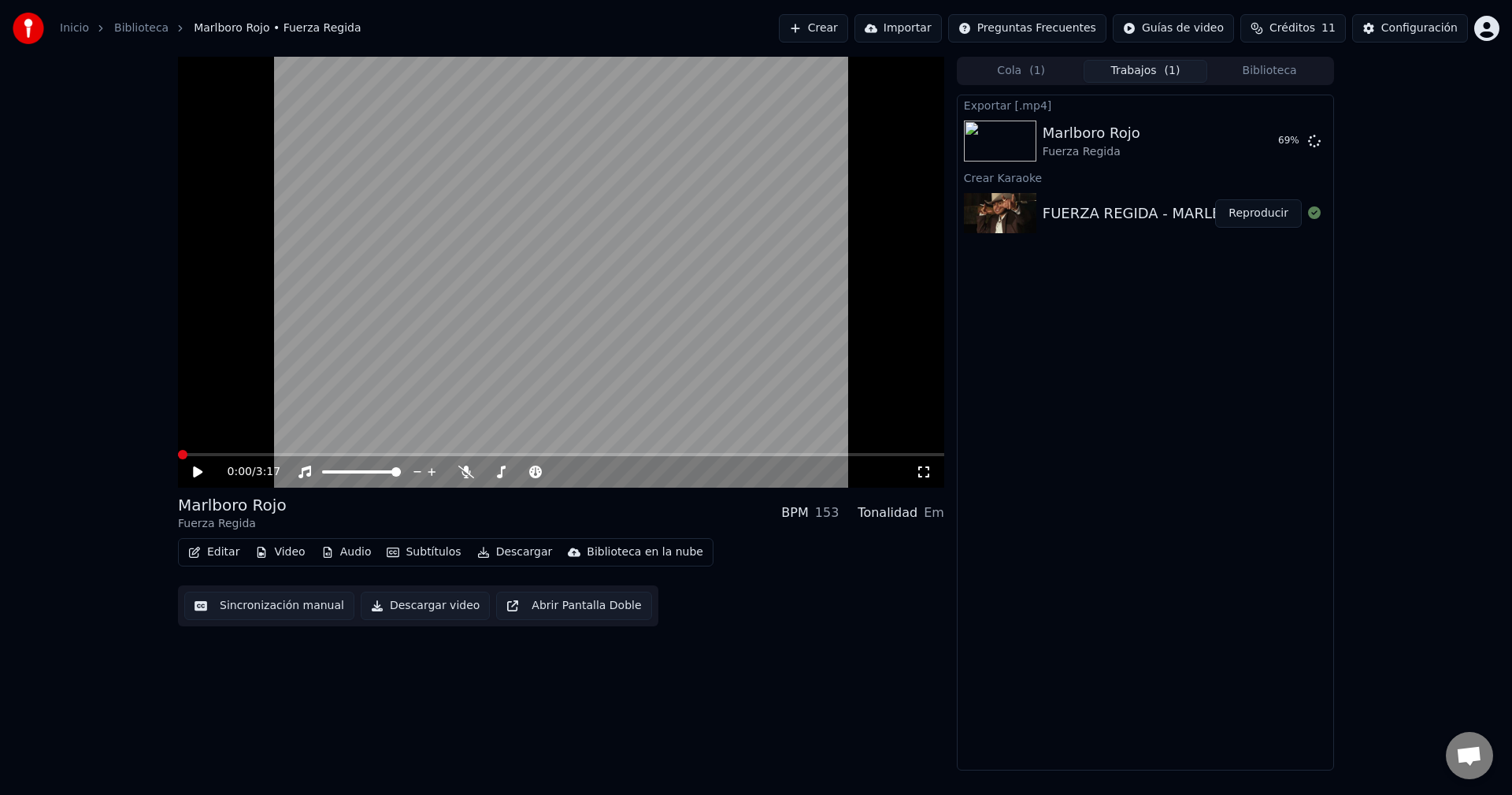
click at [810, 339] on video at bounding box center [561, 272] width 766 height 431
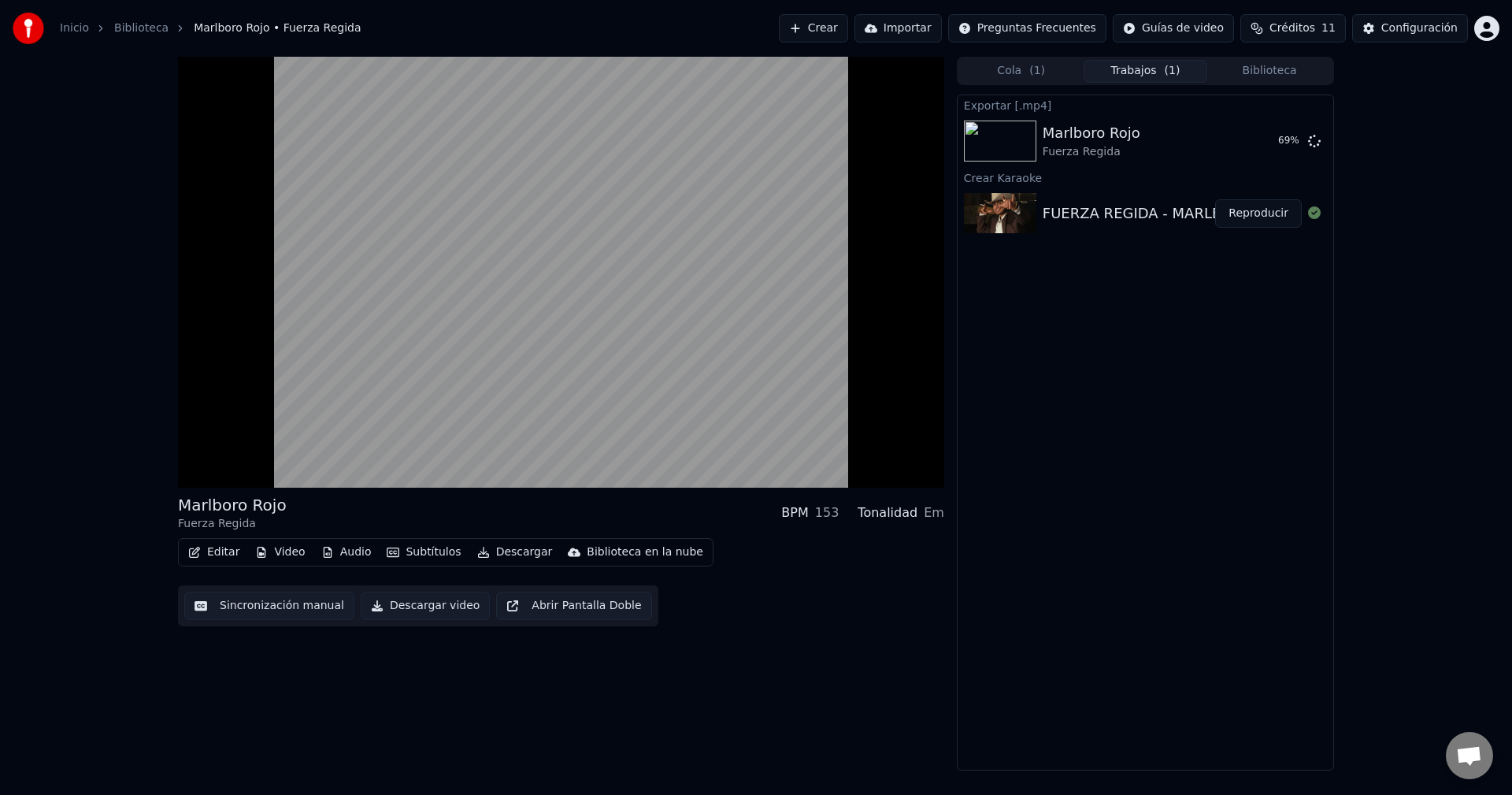
click at [221, 548] on button "Editar" at bounding box center [214, 552] width 64 height 22
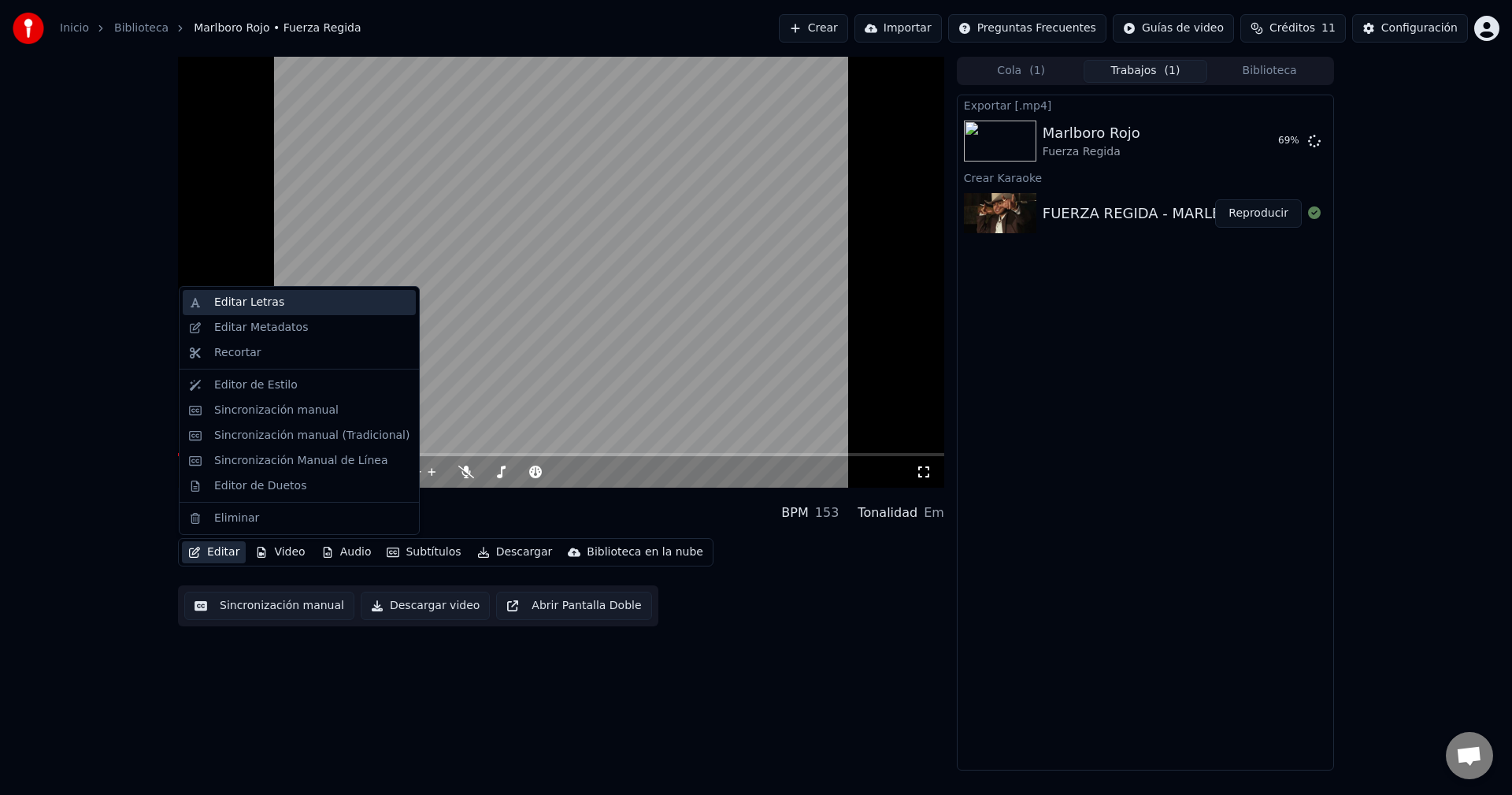
click at [318, 301] on div "Editar Letras" at bounding box center [312, 302] width 196 height 16
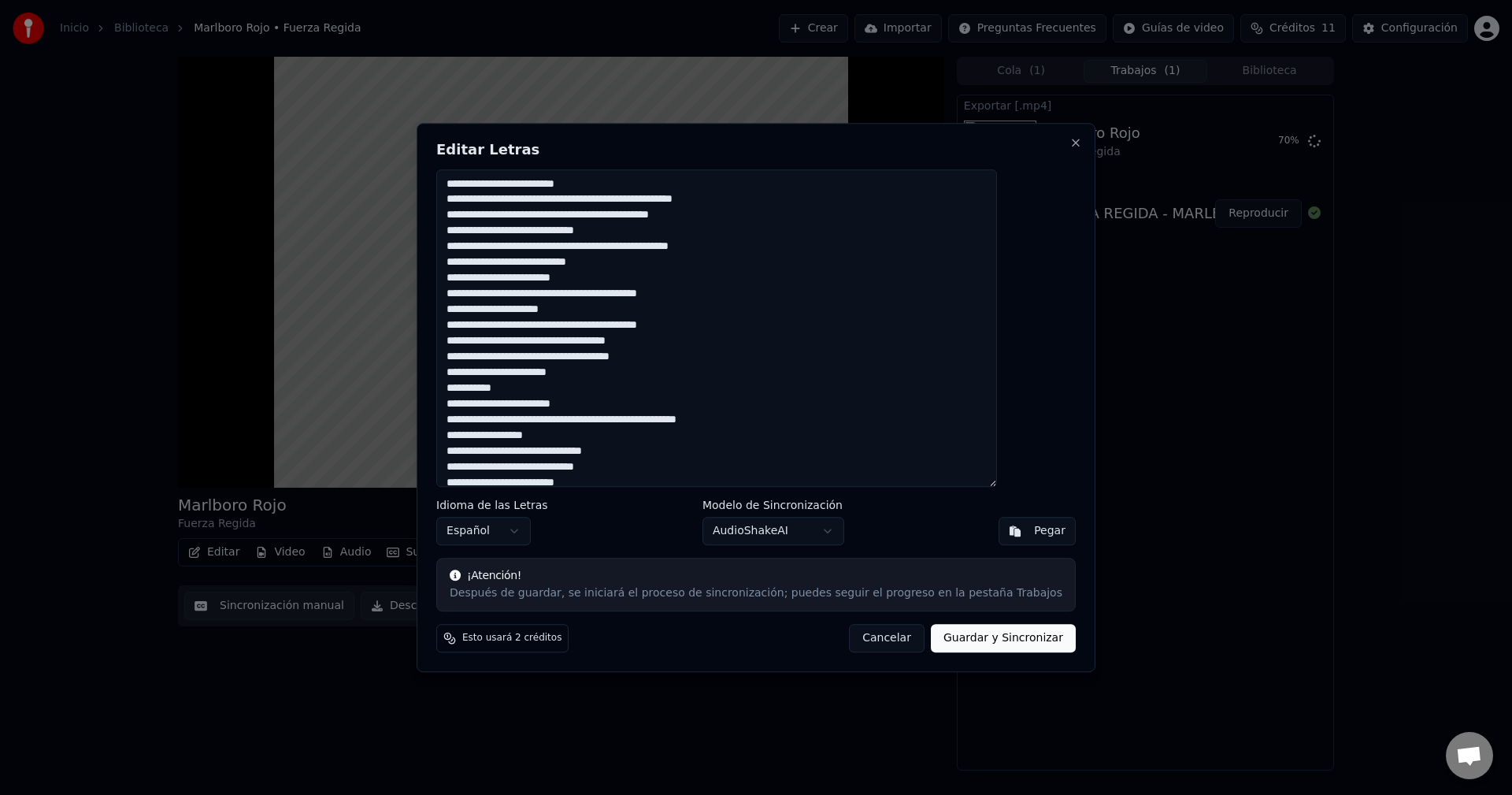
click at [1034, 530] on div "Pegar" at bounding box center [1050, 531] width 32 height 16
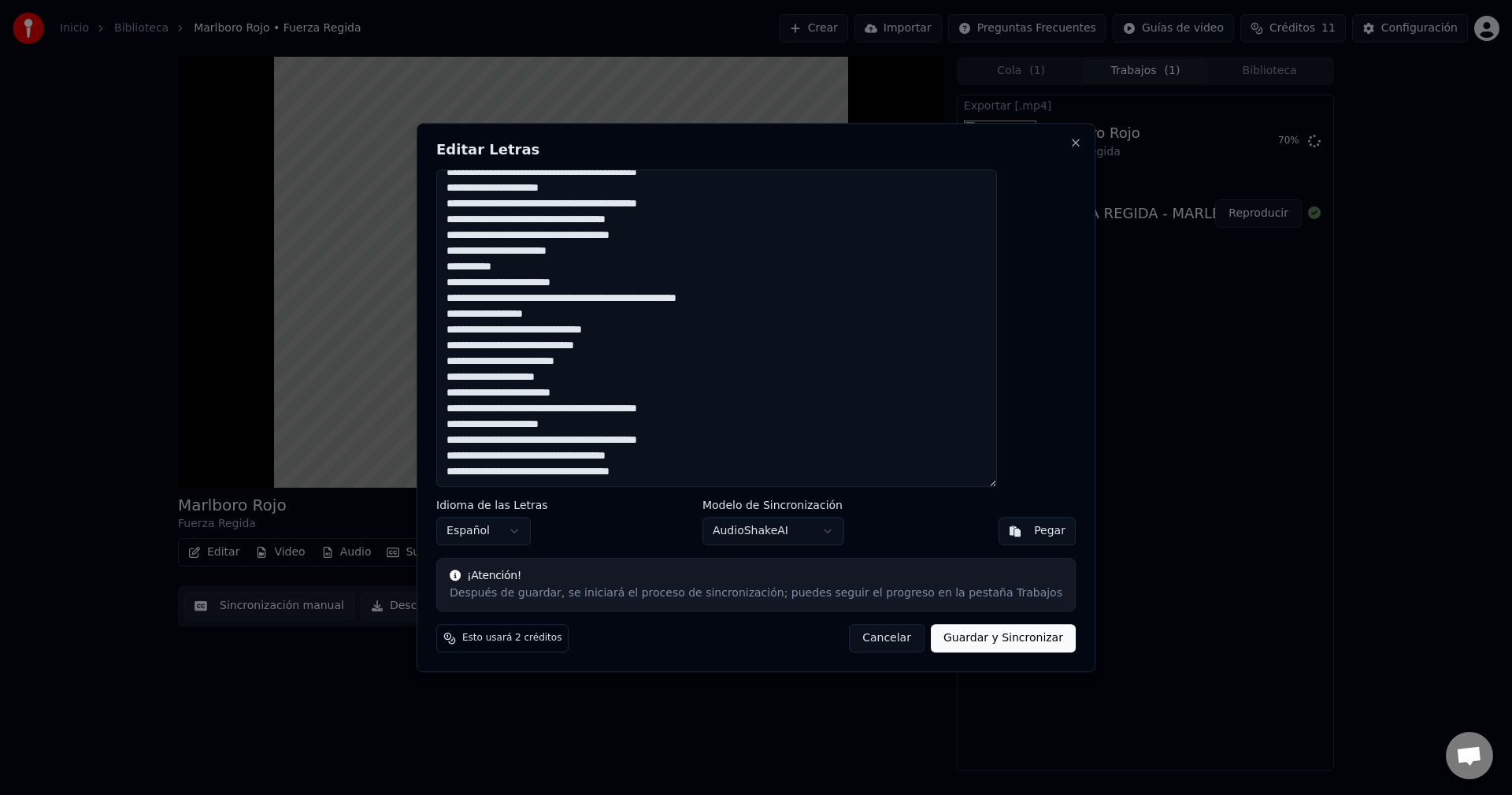
click at [961, 639] on button "Guardar y Sincronizar" at bounding box center [1003, 638] width 145 height 28
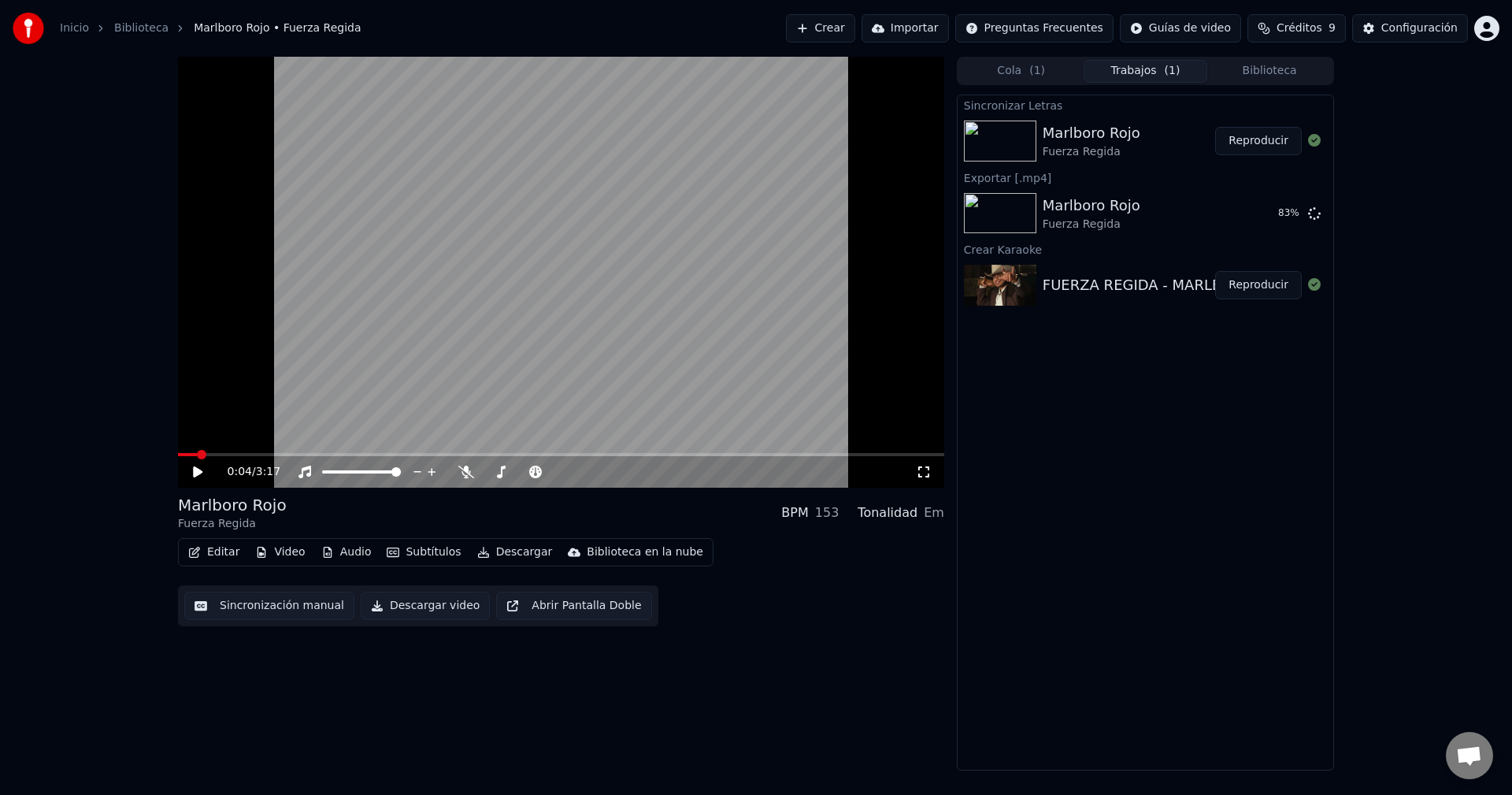
click at [1275, 141] on button "Reproducir" at bounding box center [1259, 141] width 87 height 28
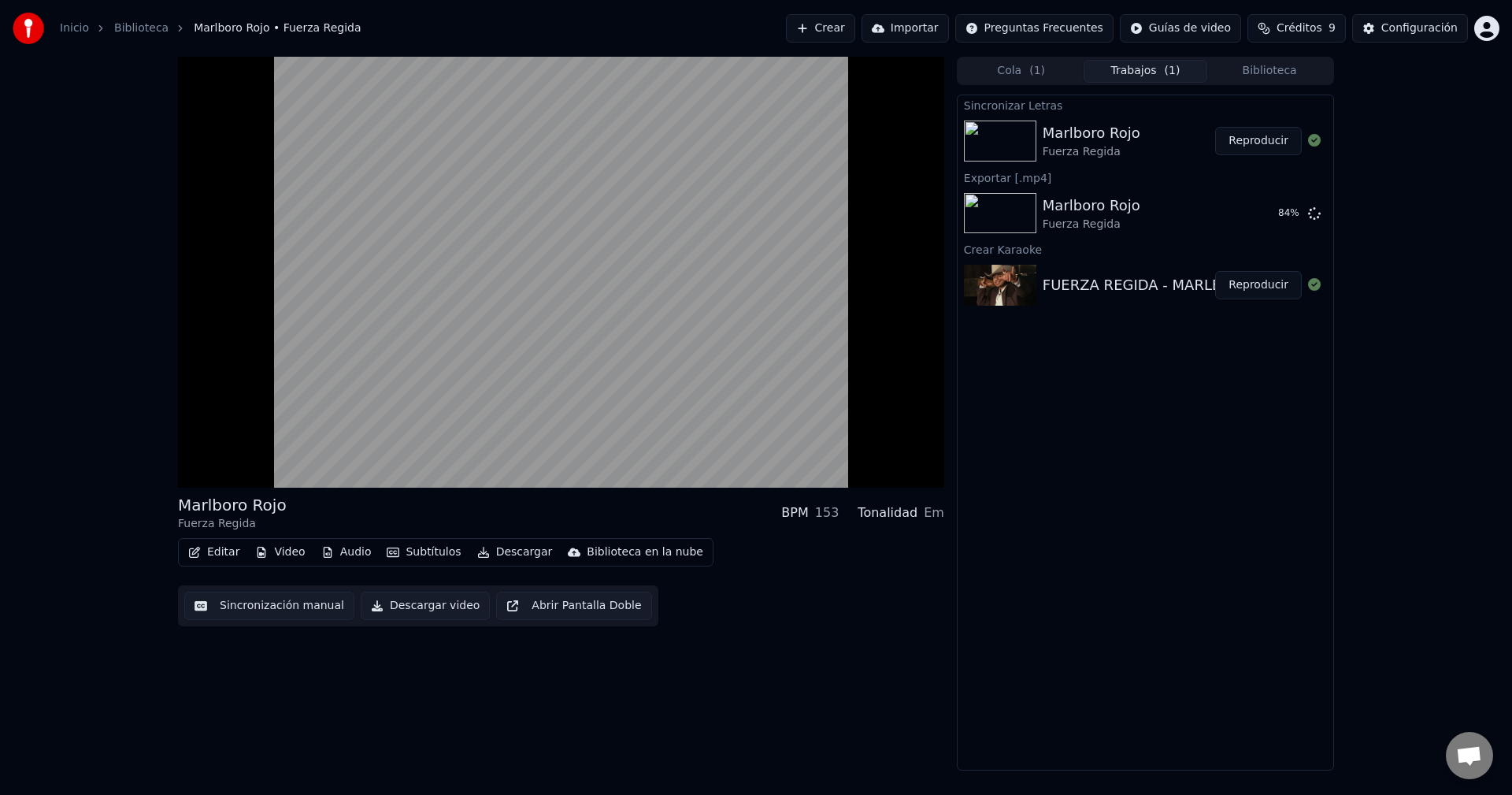
click at [431, 553] on button "Subtítulos" at bounding box center [424, 552] width 87 height 22
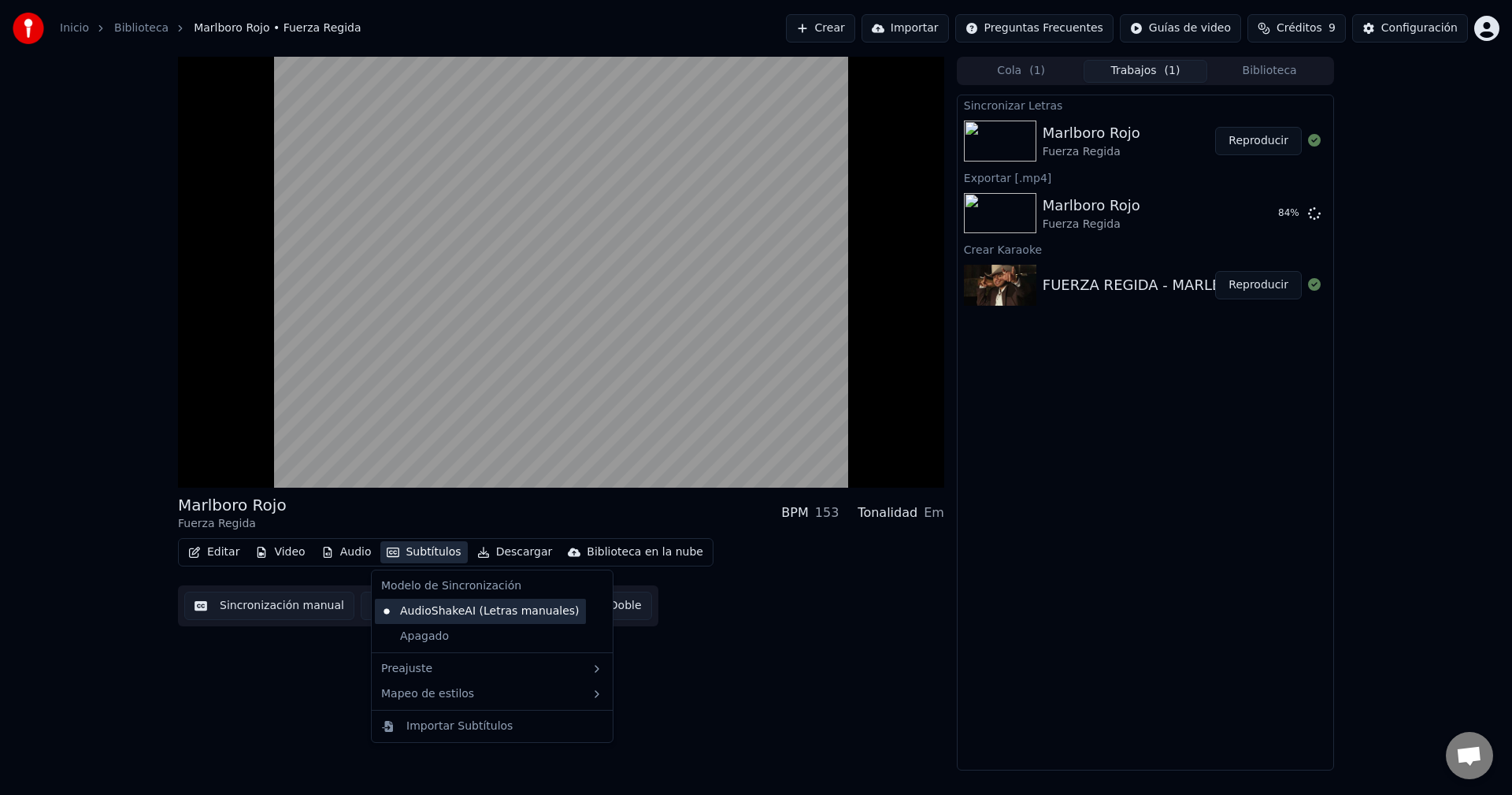
click at [481, 607] on div "AudioShakeAI (Letras manuales)" at bounding box center [481, 611] width 211 height 25
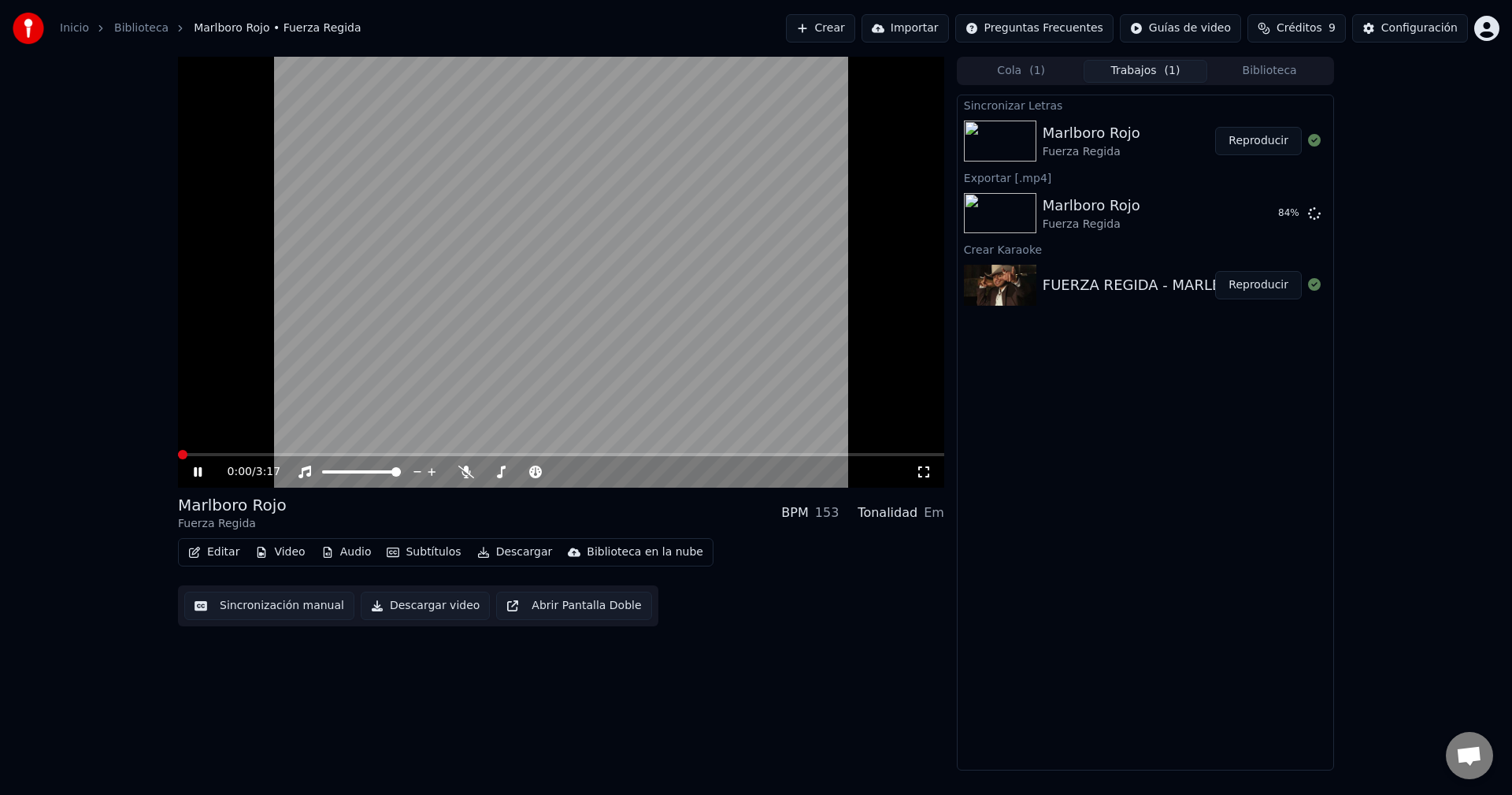
click at [178, 454] on span at bounding box center [182, 454] width 9 height 9
click at [389, 387] on video at bounding box center [561, 272] width 766 height 431
click at [198, 470] on icon at bounding box center [197, 471] width 9 height 11
click at [559, 369] on video at bounding box center [561, 272] width 766 height 431
click at [560, 369] on video at bounding box center [561, 272] width 766 height 431
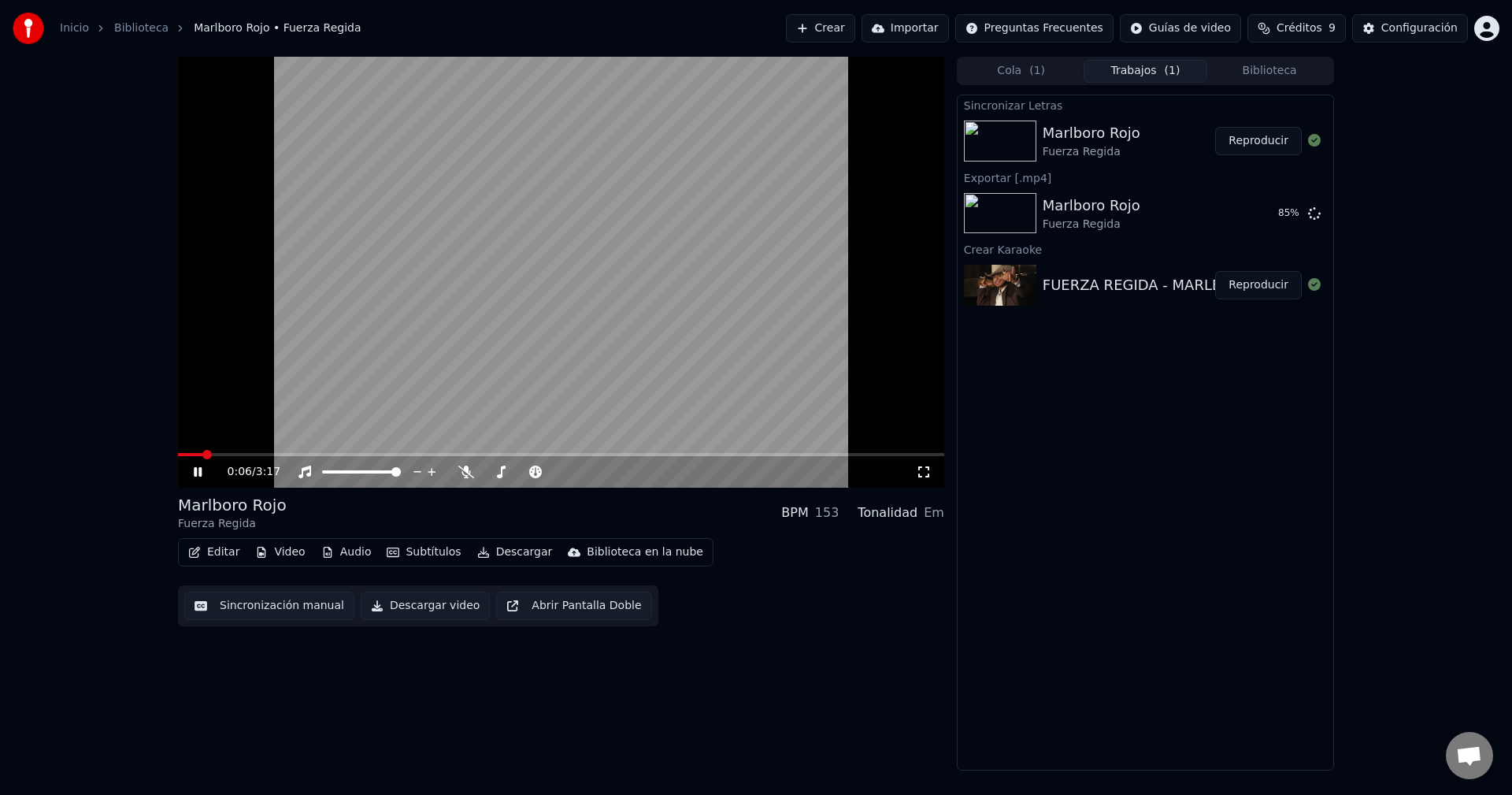
click at [560, 369] on video at bounding box center [561, 272] width 766 height 431
click at [625, 304] on video at bounding box center [561, 272] width 766 height 431
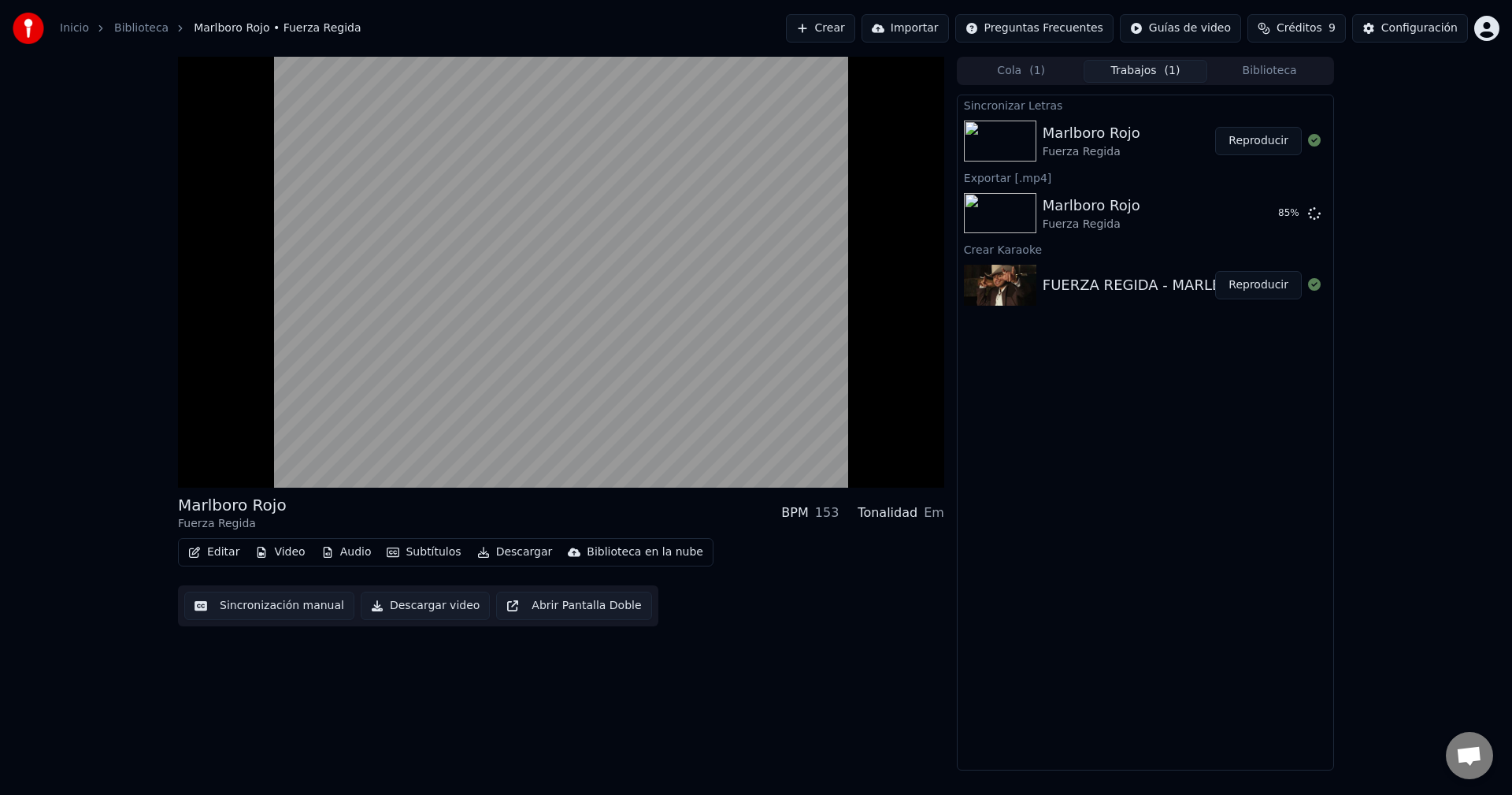
click at [625, 304] on video at bounding box center [561, 272] width 766 height 431
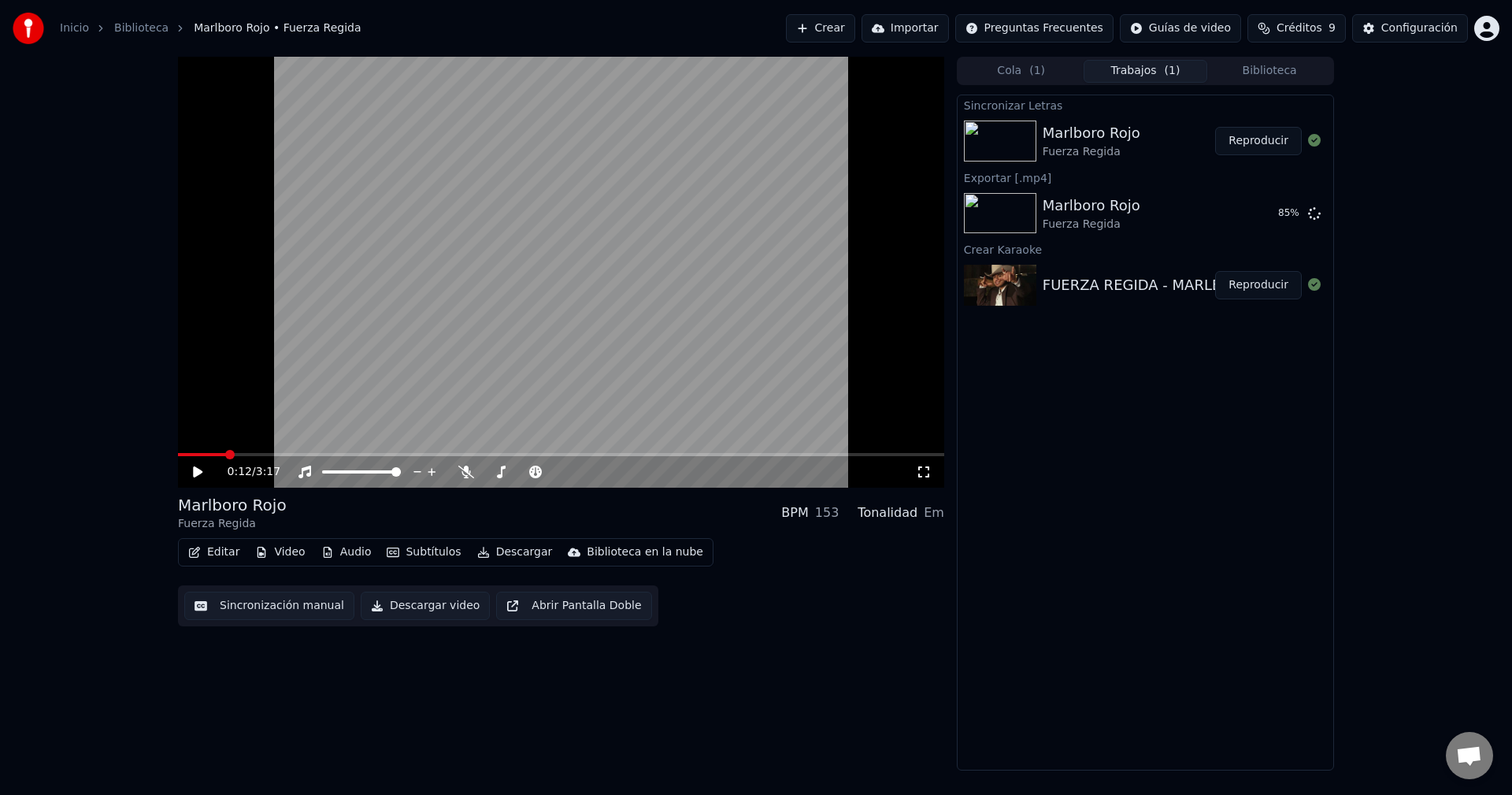
click at [625, 304] on video at bounding box center [561, 272] width 766 height 431
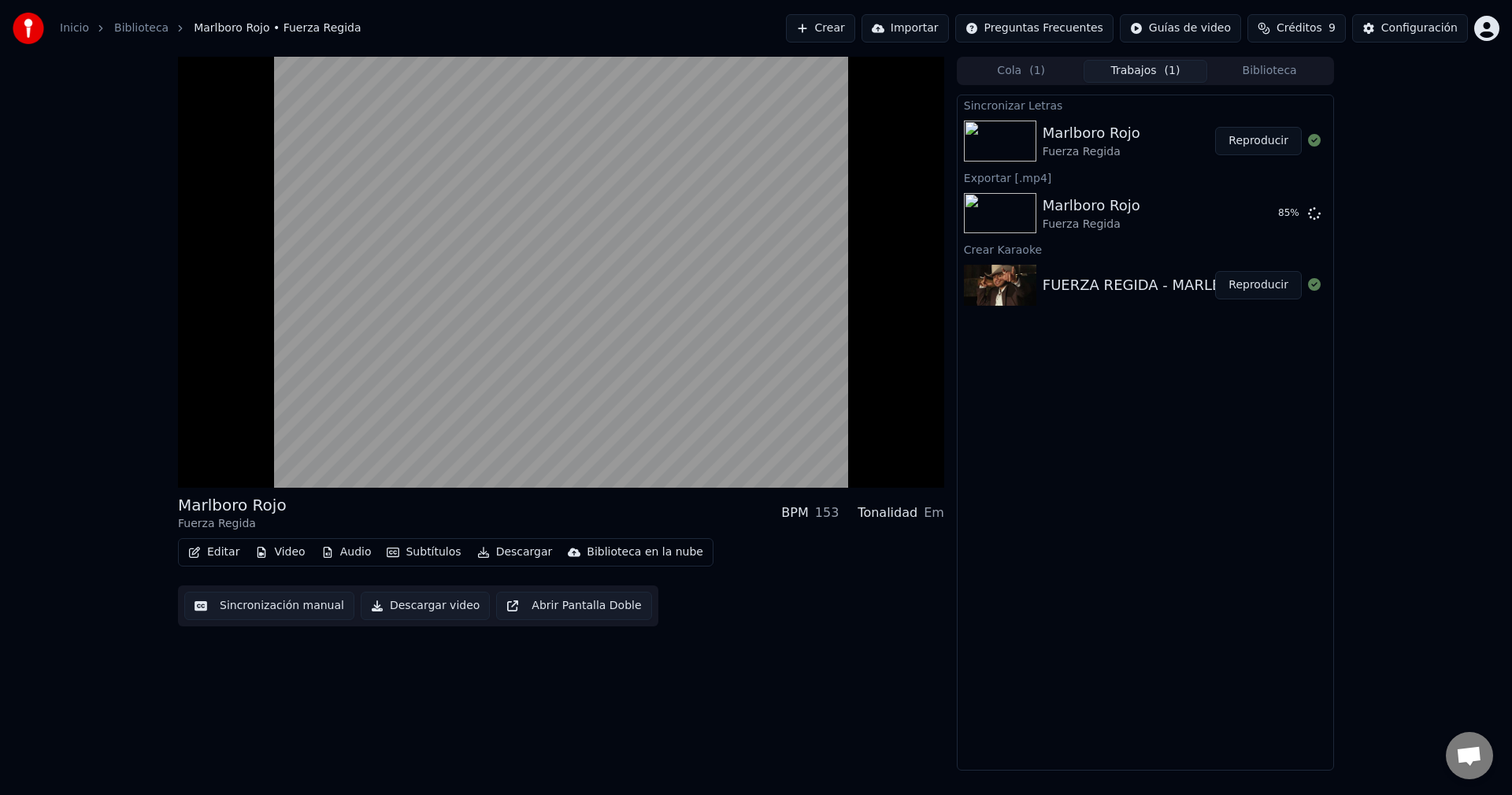
click at [625, 304] on video at bounding box center [561, 272] width 766 height 431
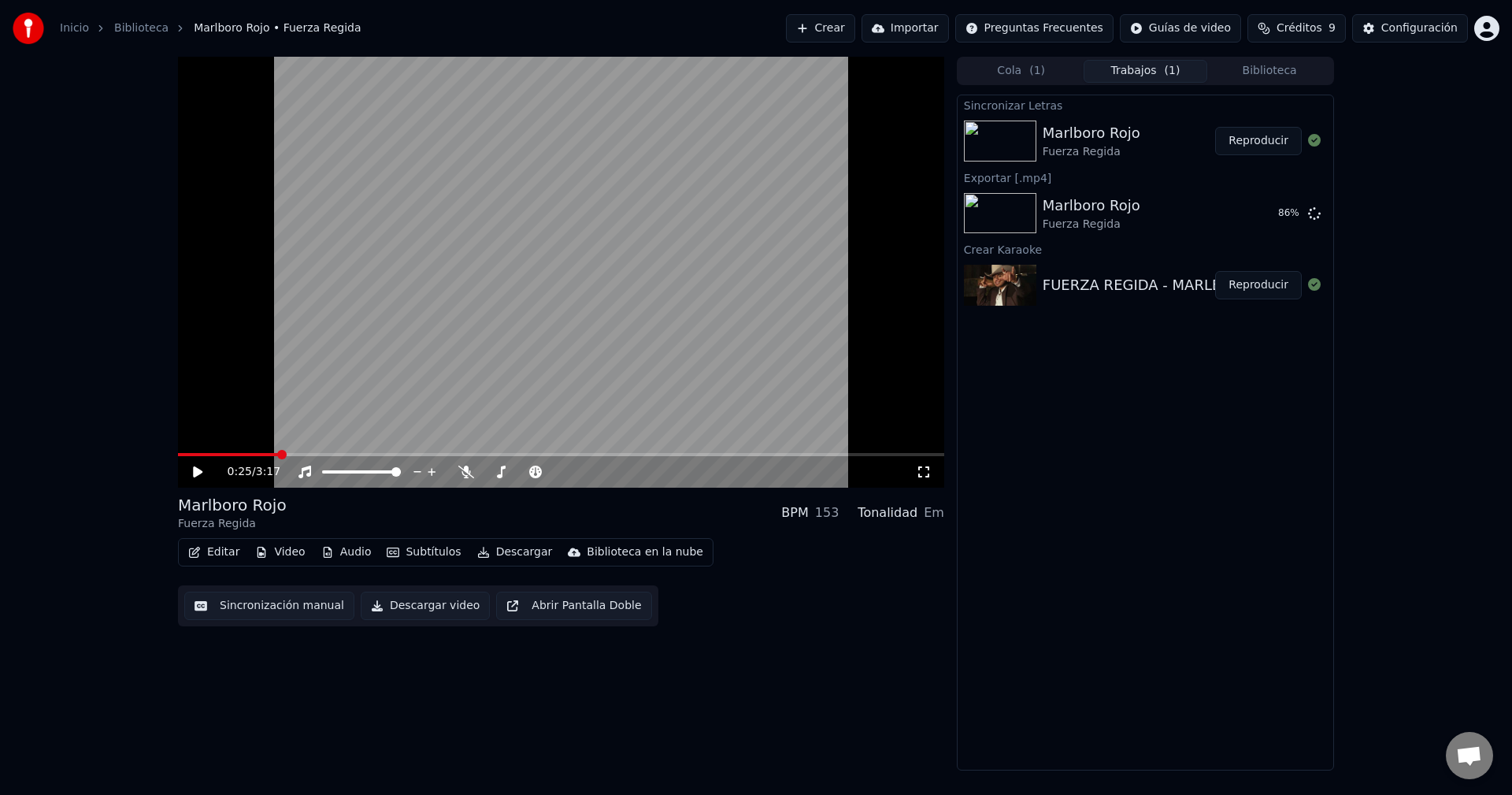
click at [625, 304] on video at bounding box center [561, 272] width 766 height 431
click at [484, 454] on span at bounding box center [561, 455] width 766 height 3
click at [484, 454] on span at bounding box center [484, 454] width 9 height 9
click at [512, 369] on video at bounding box center [561, 272] width 766 height 431
click at [525, 347] on video at bounding box center [561, 272] width 766 height 431
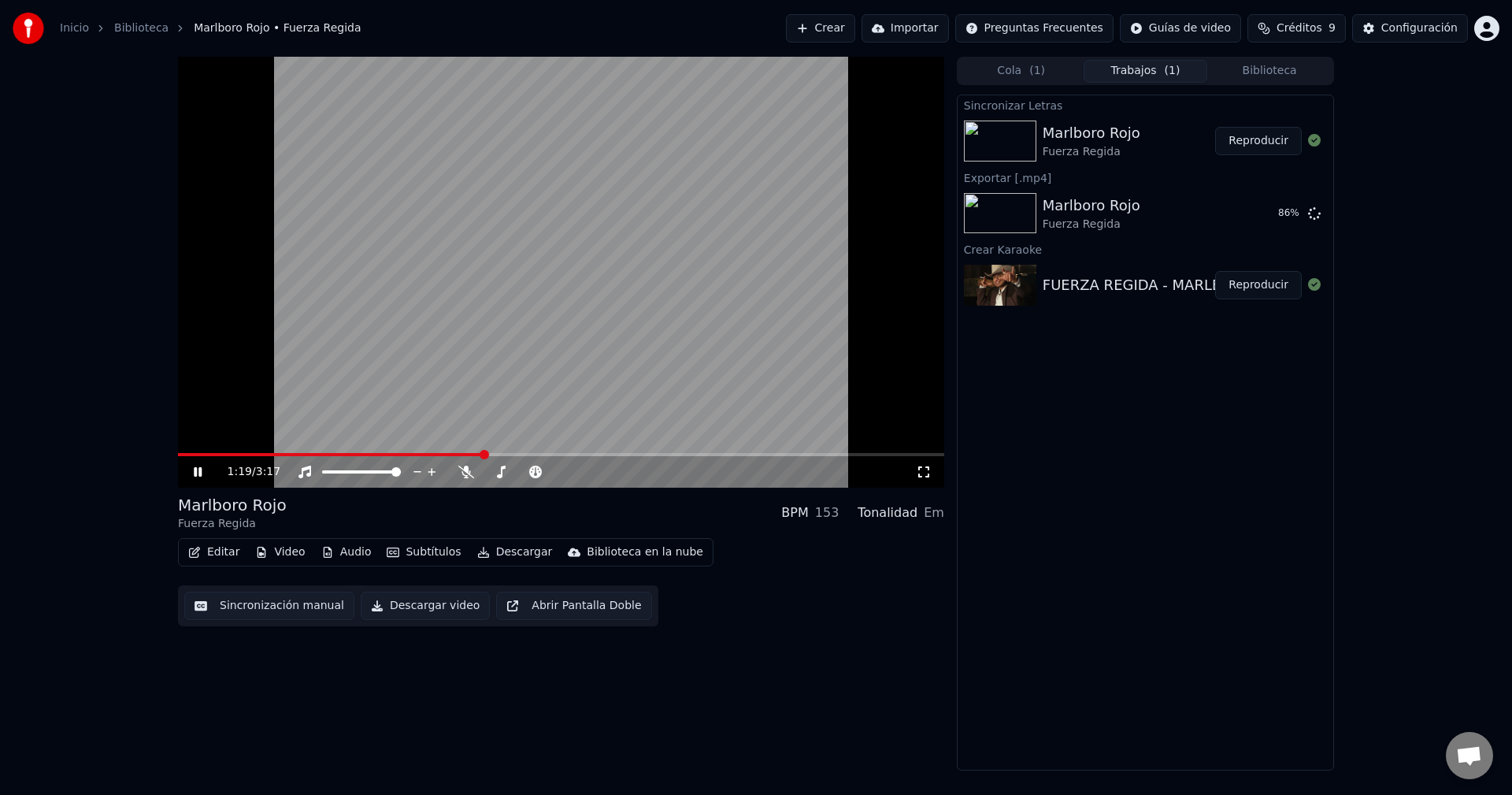
click at [1247, 285] on button "Reproducir" at bounding box center [1259, 285] width 87 height 28
click at [520, 417] on video at bounding box center [561, 272] width 766 height 431
click at [801, 387] on video at bounding box center [561, 272] width 766 height 431
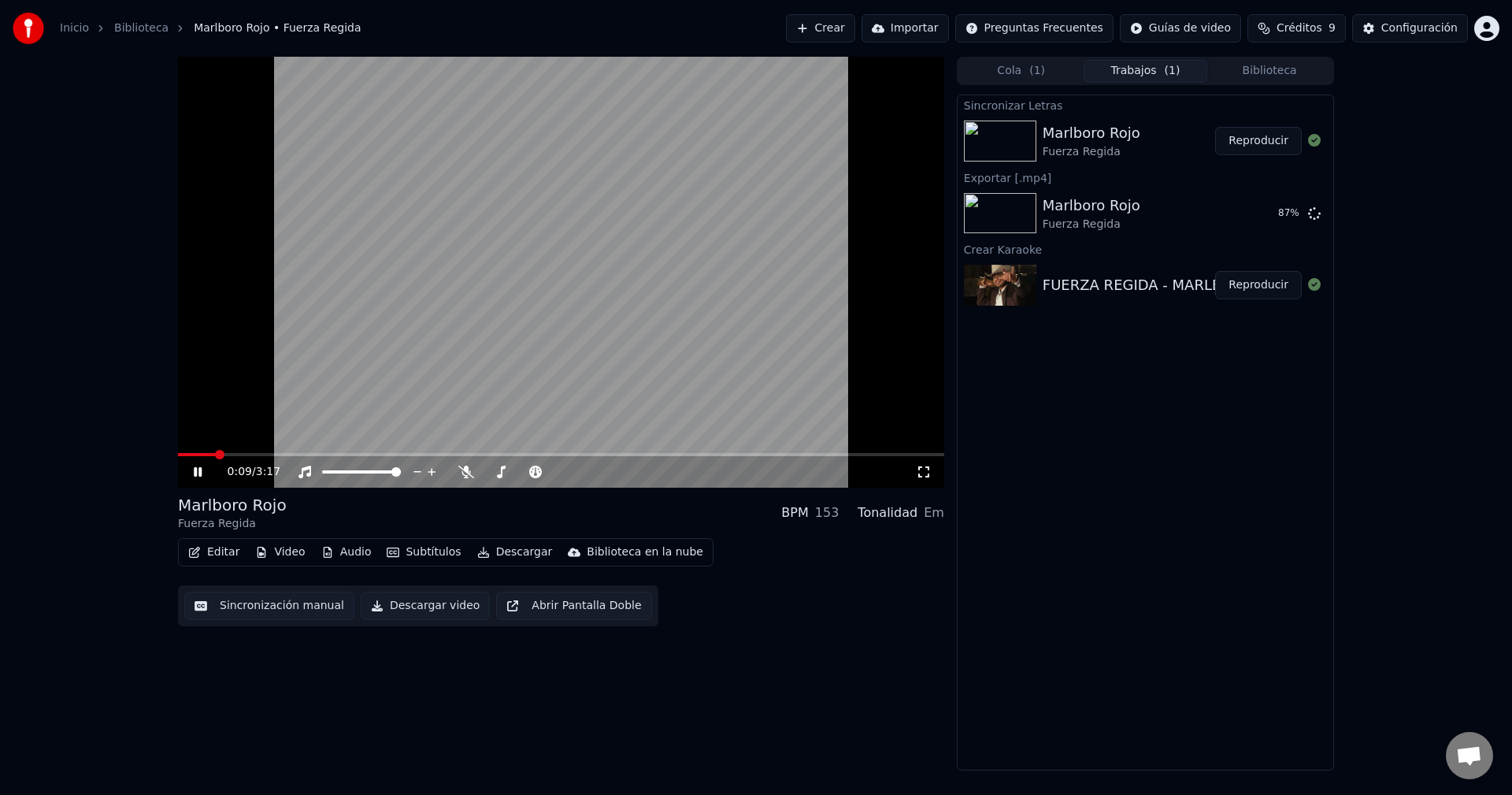
click at [801, 387] on video at bounding box center [561, 272] width 766 height 431
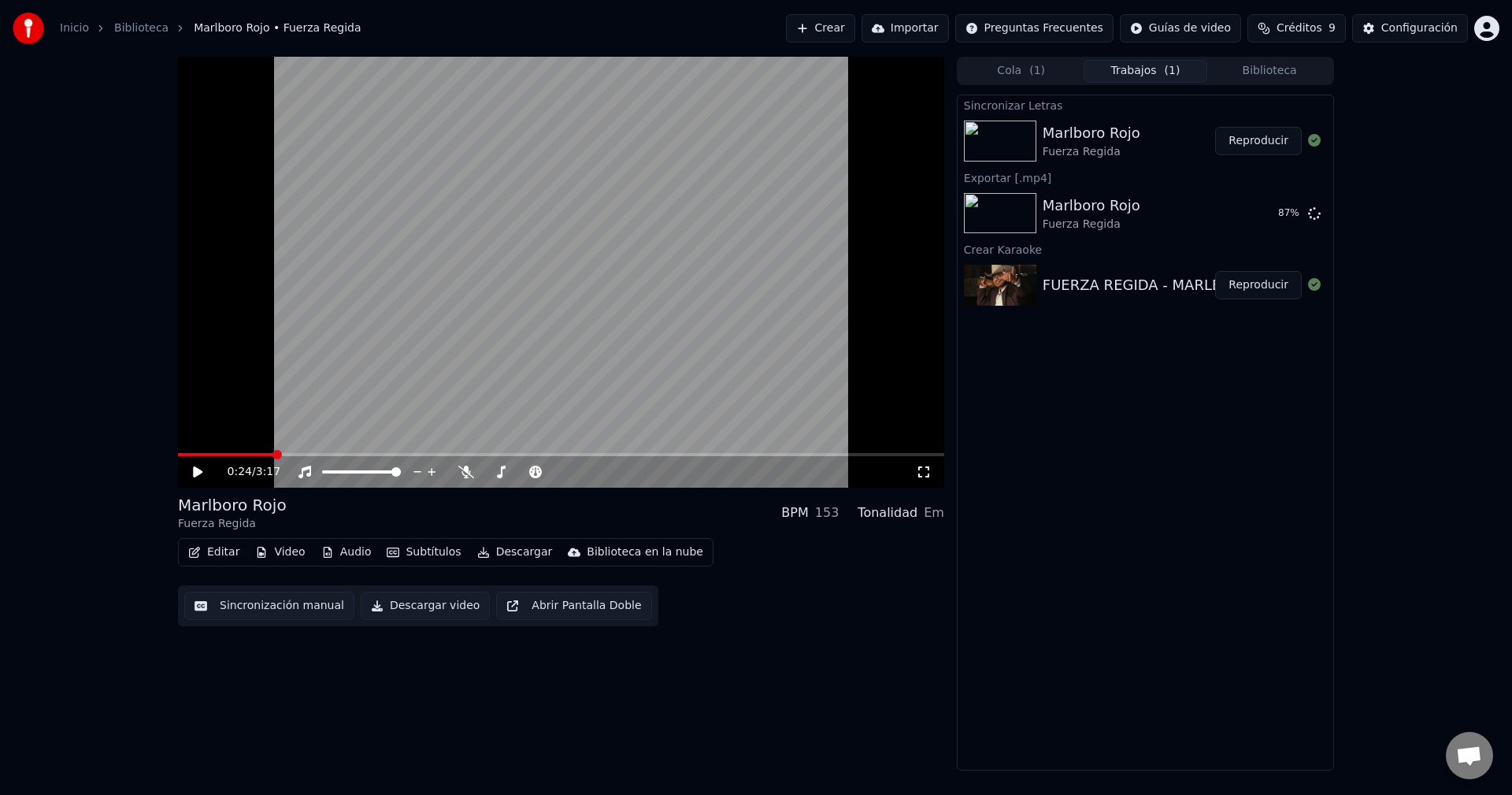
click at [801, 387] on video at bounding box center [561, 272] width 766 height 431
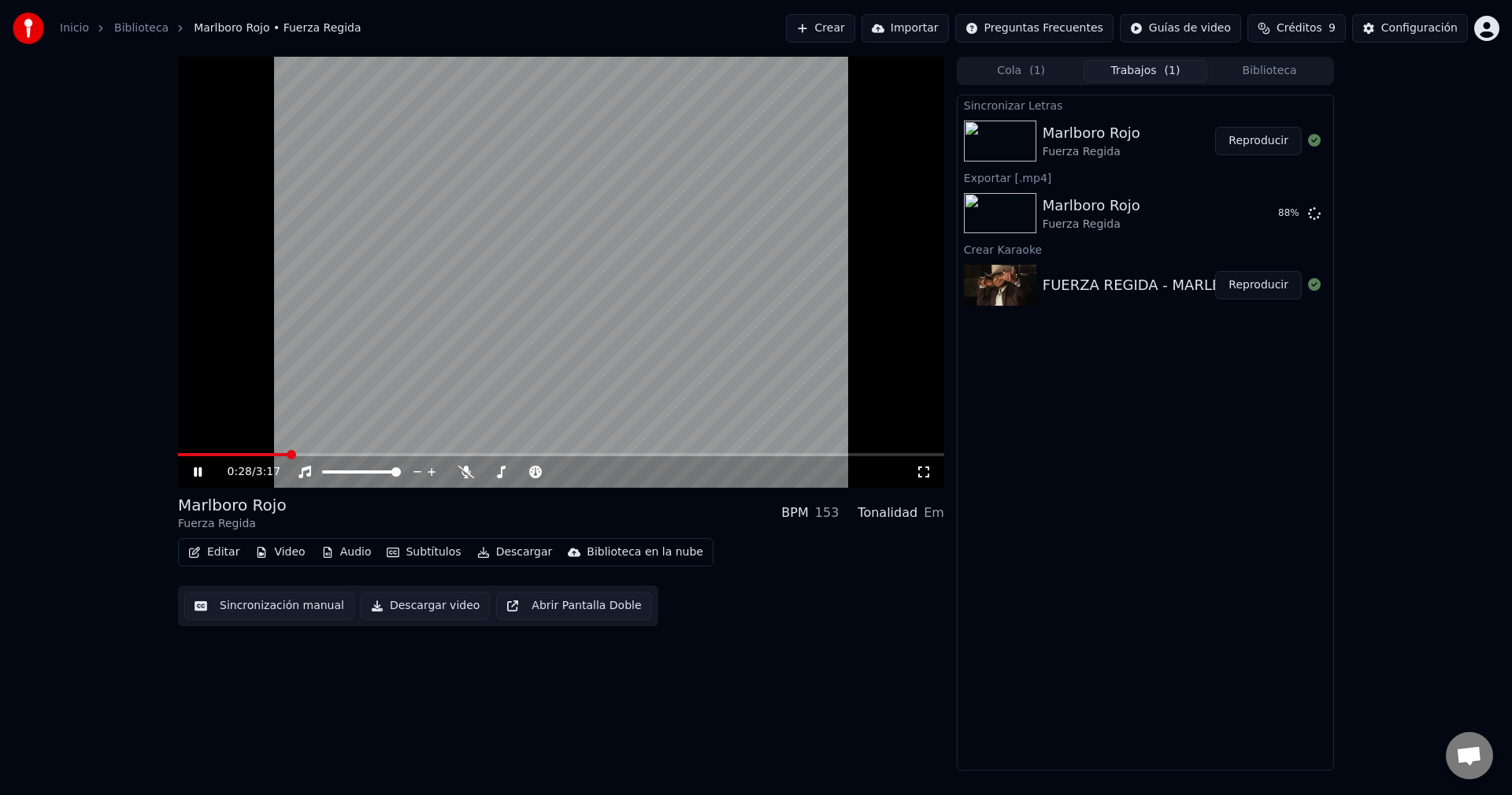
click at [801, 387] on video at bounding box center [561, 272] width 766 height 431
click at [279, 400] on video at bounding box center [561, 272] width 766 height 431
click at [930, 24] on button "Importar" at bounding box center [905, 28] width 88 height 28
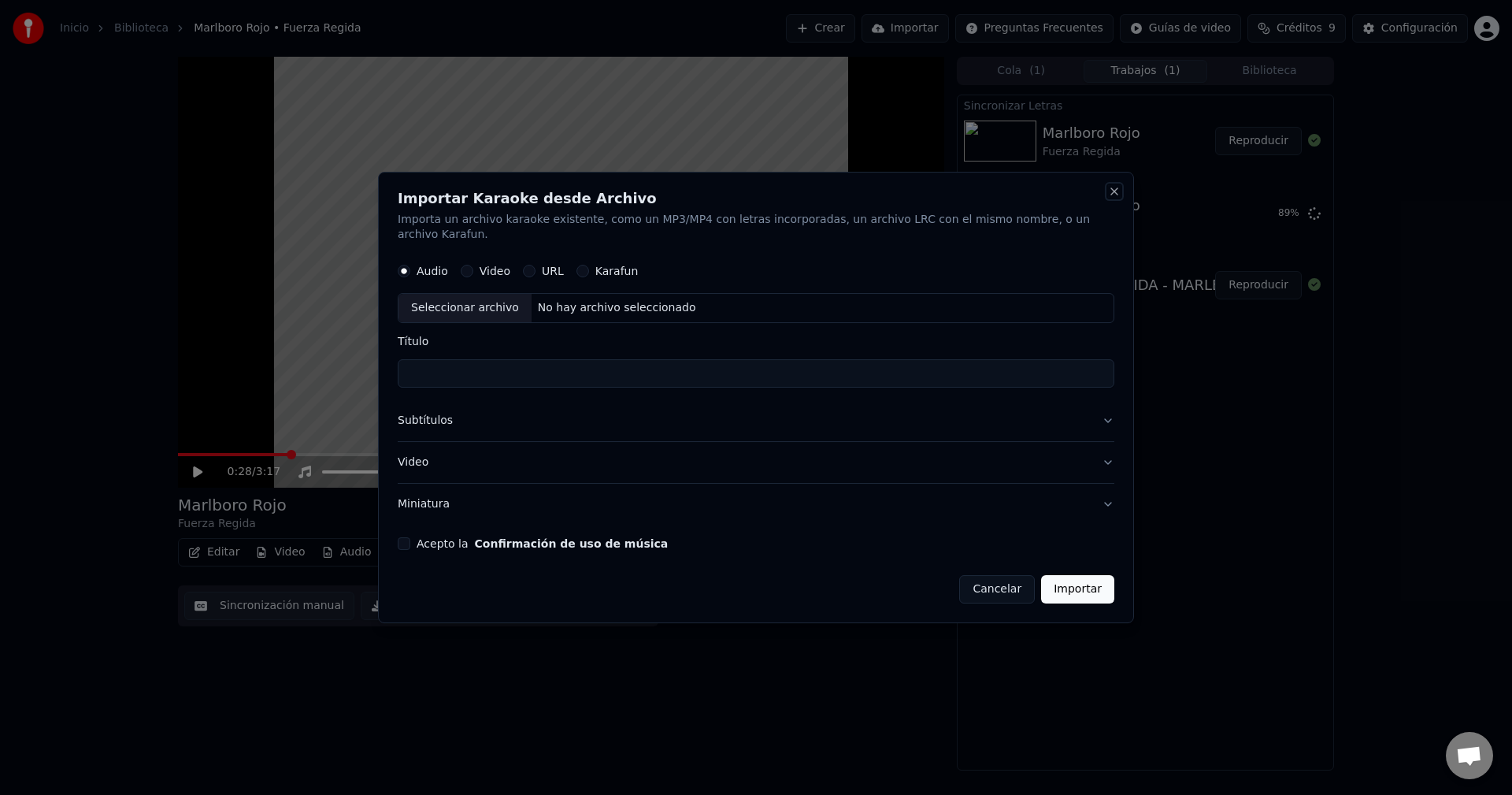
click at [1108, 198] on button "Close" at bounding box center [1114, 191] width 13 height 13
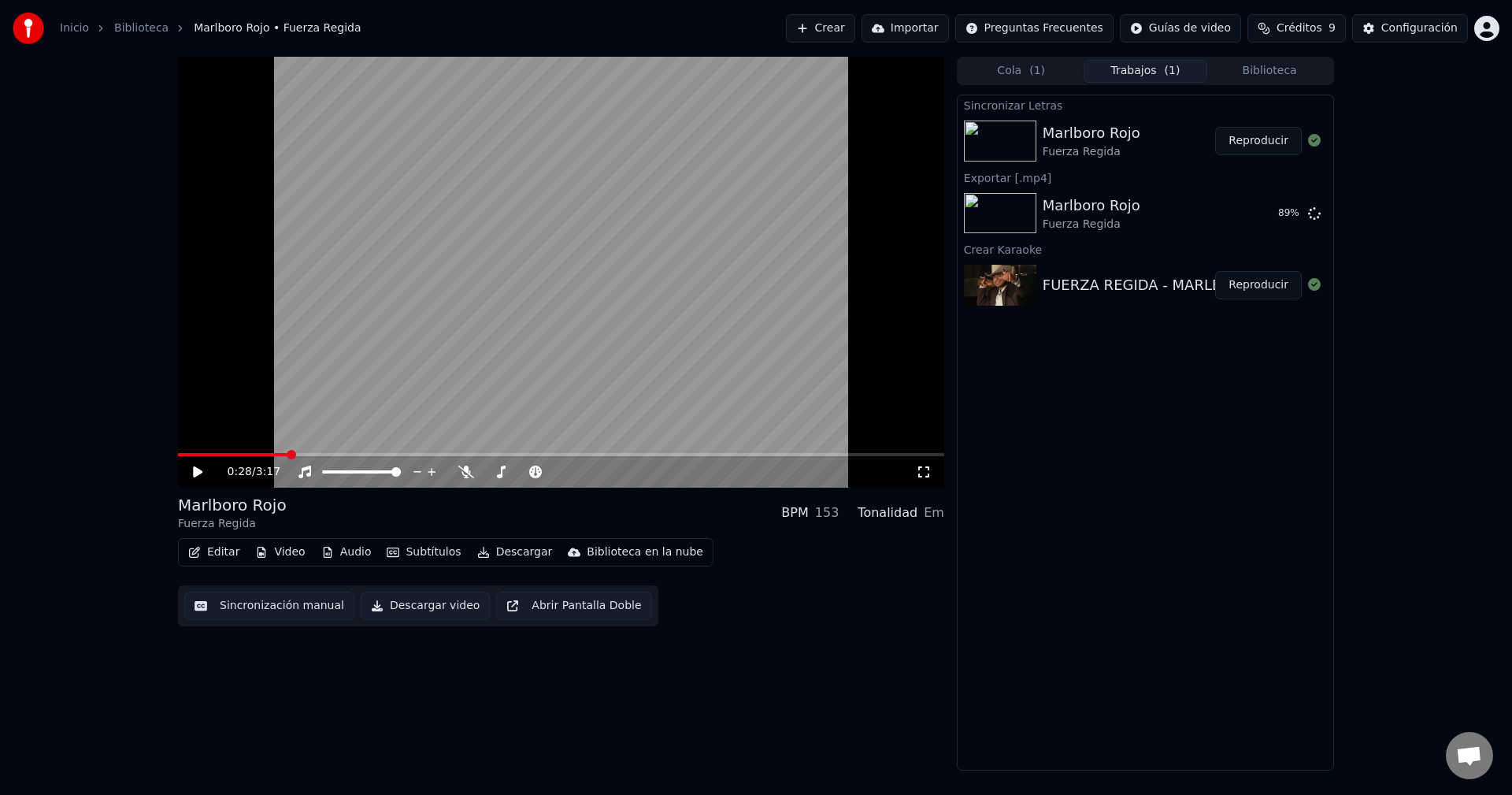
click at [855, 23] on button "Crear" at bounding box center [820, 28] width 69 height 28
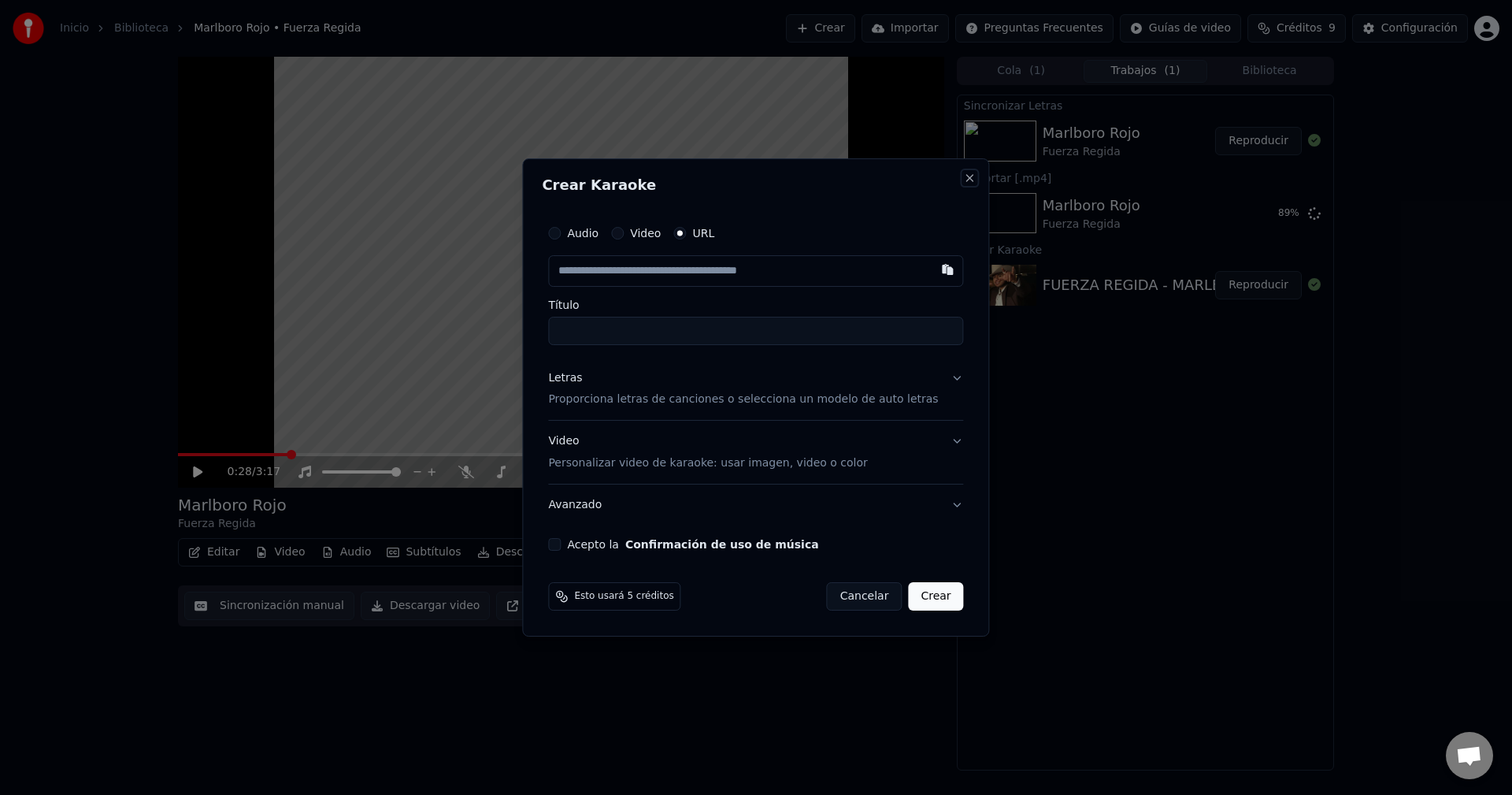
click at [964, 176] on button "Close" at bounding box center [970, 177] width 13 height 13
